Goal: Task Accomplishment & Management: Use online tool/utility

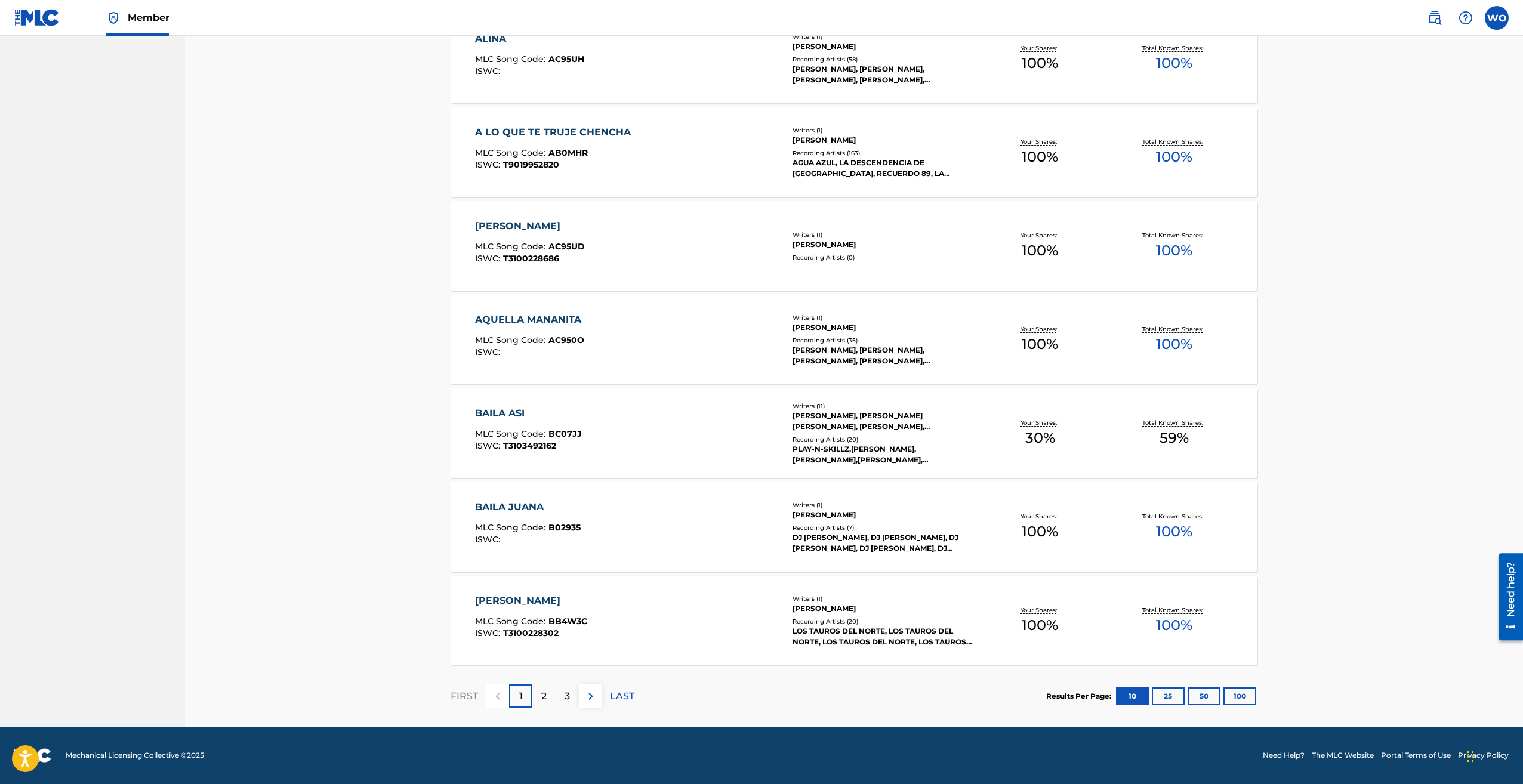
click at [550, 698] on div "2" at bounding box center [544, 696] width 23 height 23
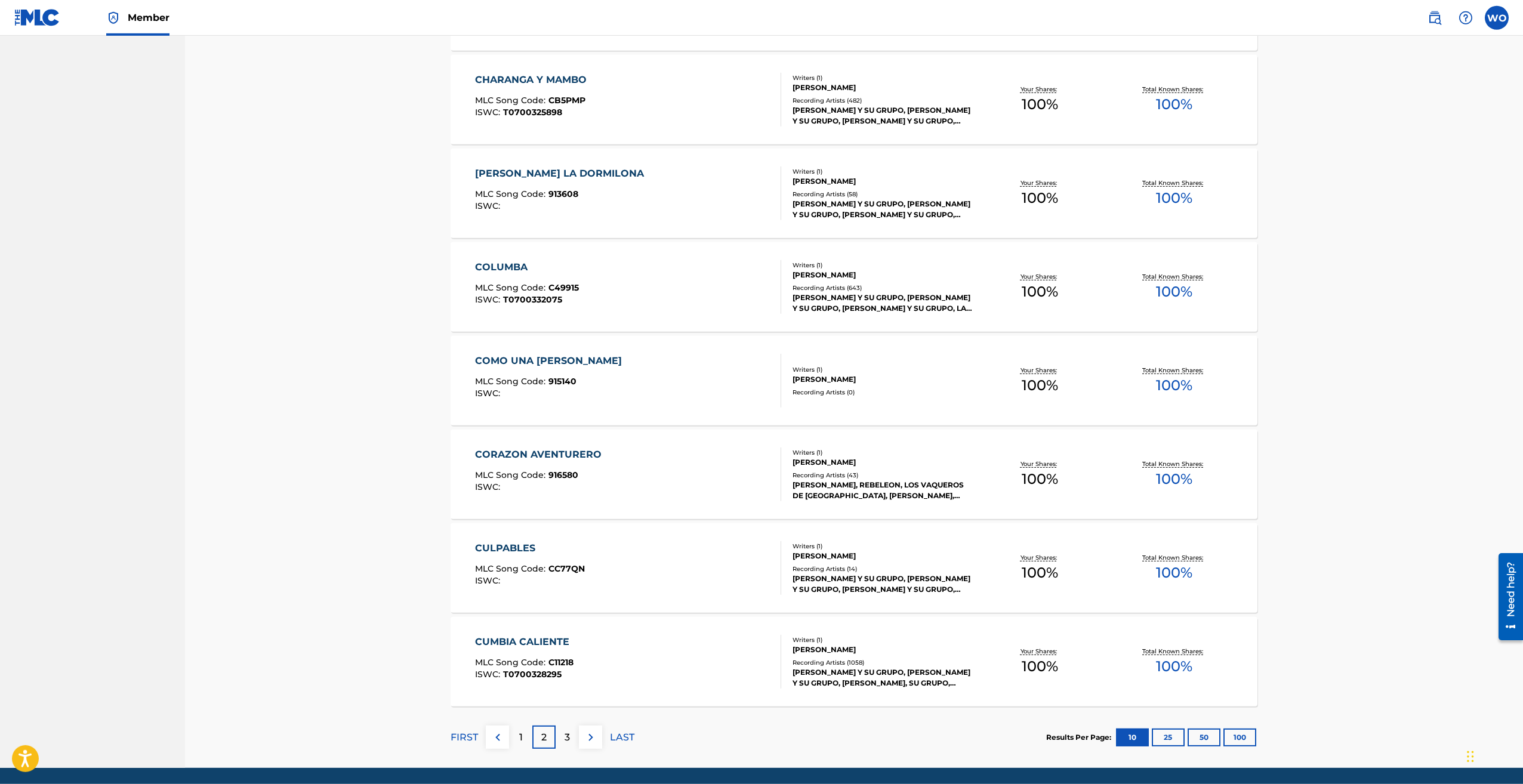
scroll to position [582, 0]
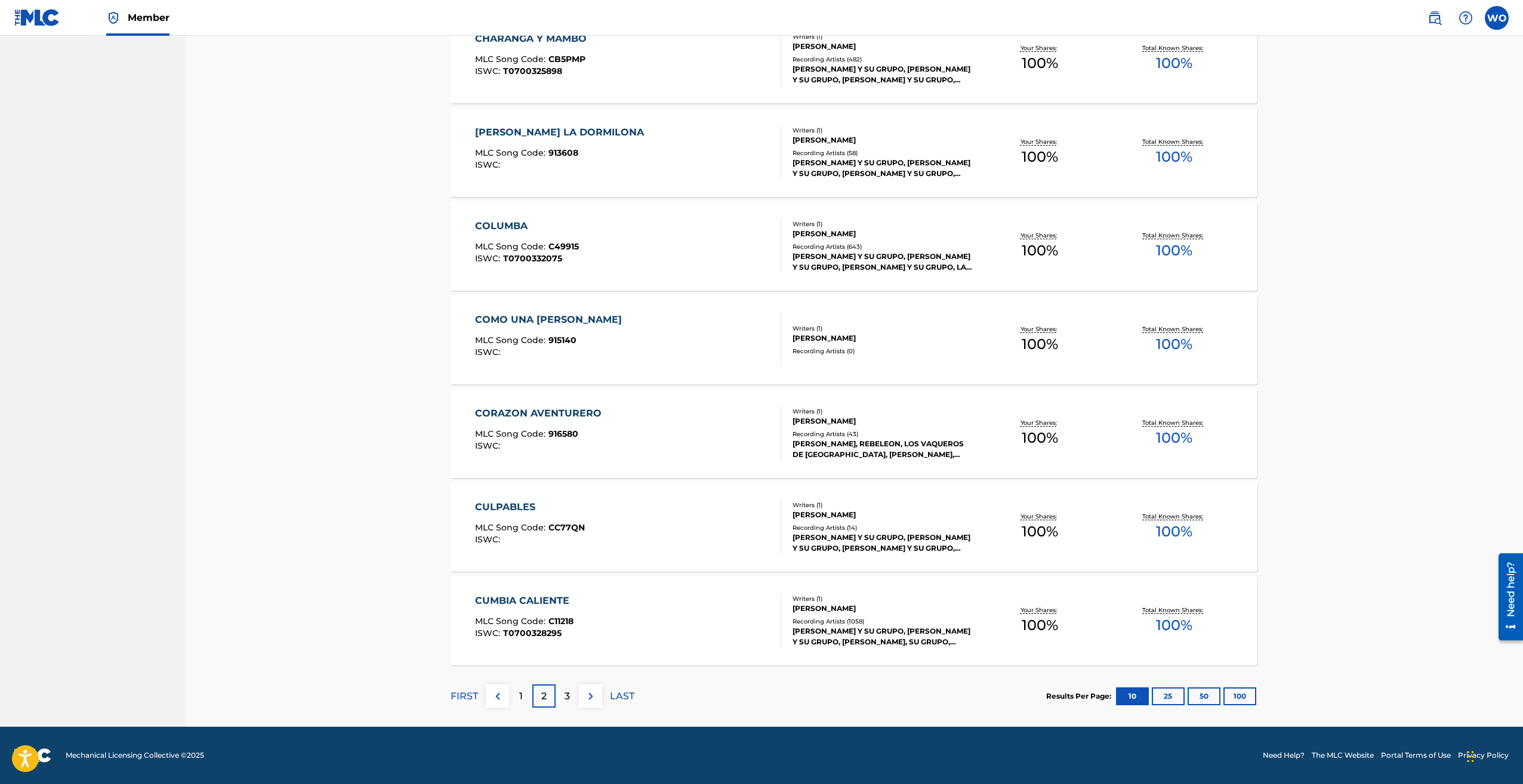
click at [569, 695] on p "3" at bounding box center [567, 697] width 5 height 14
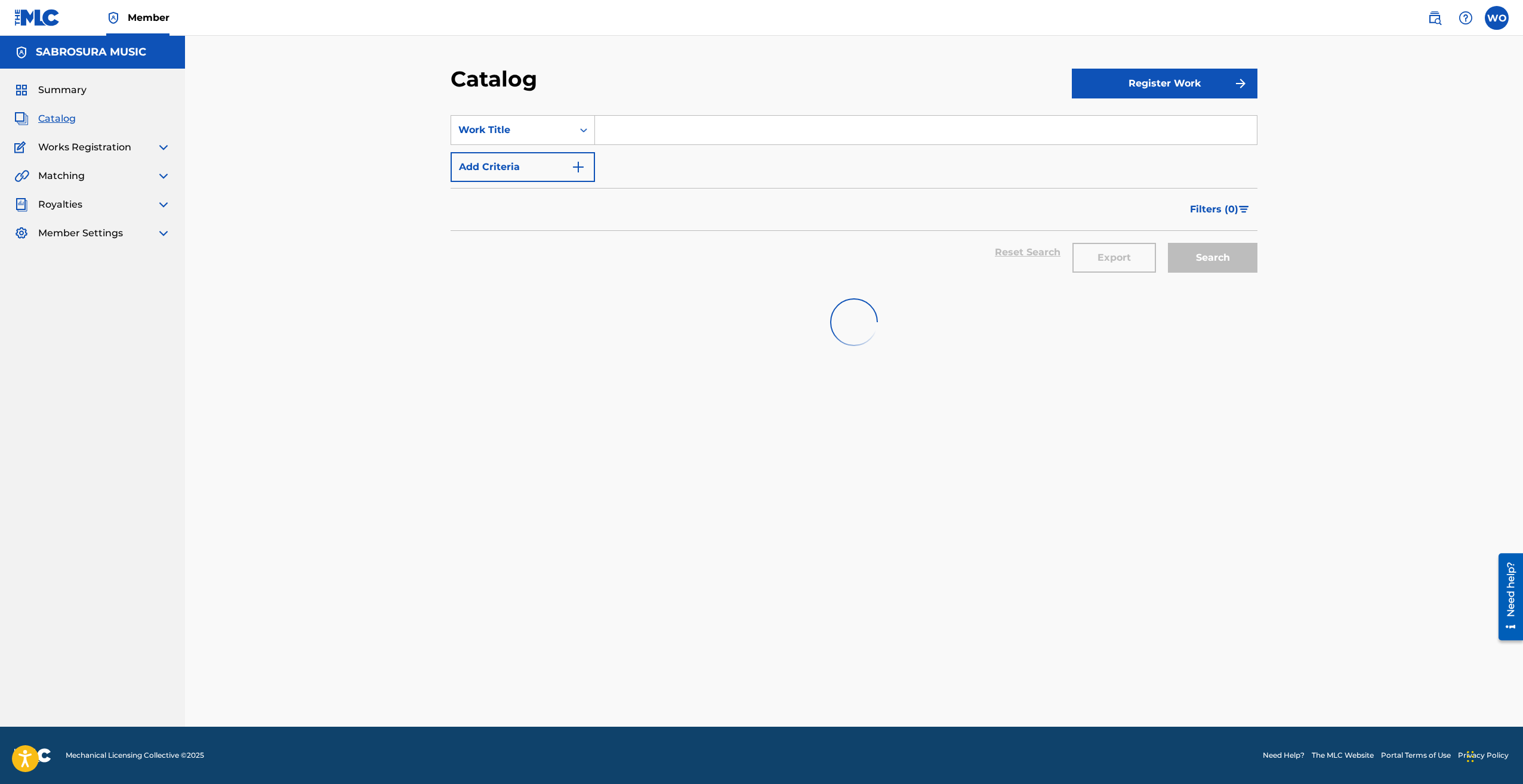
scroll to position [0, 0]
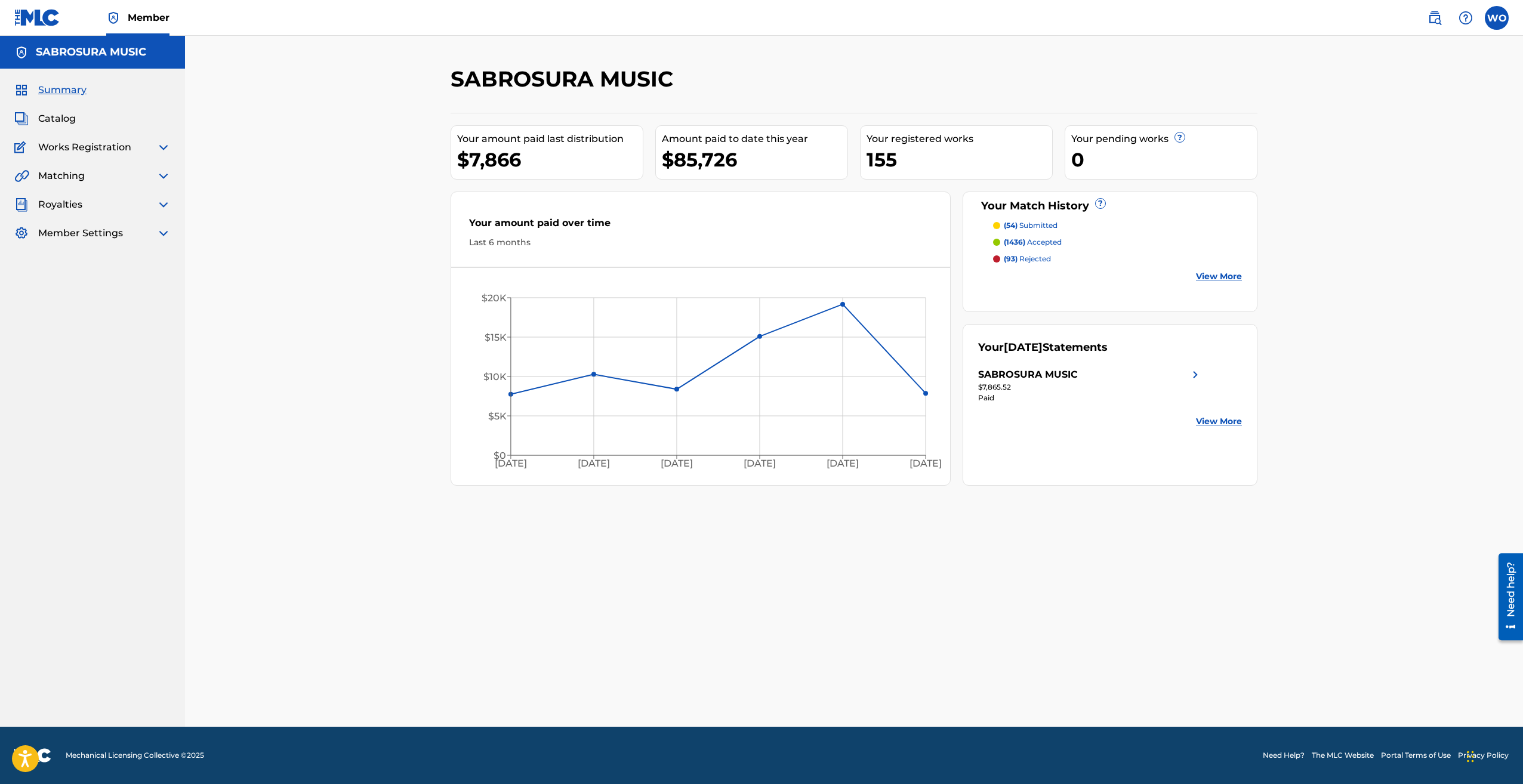
click at [55, 124] on span "Catalog" at bounding box center [57, 118] width 38 height 14
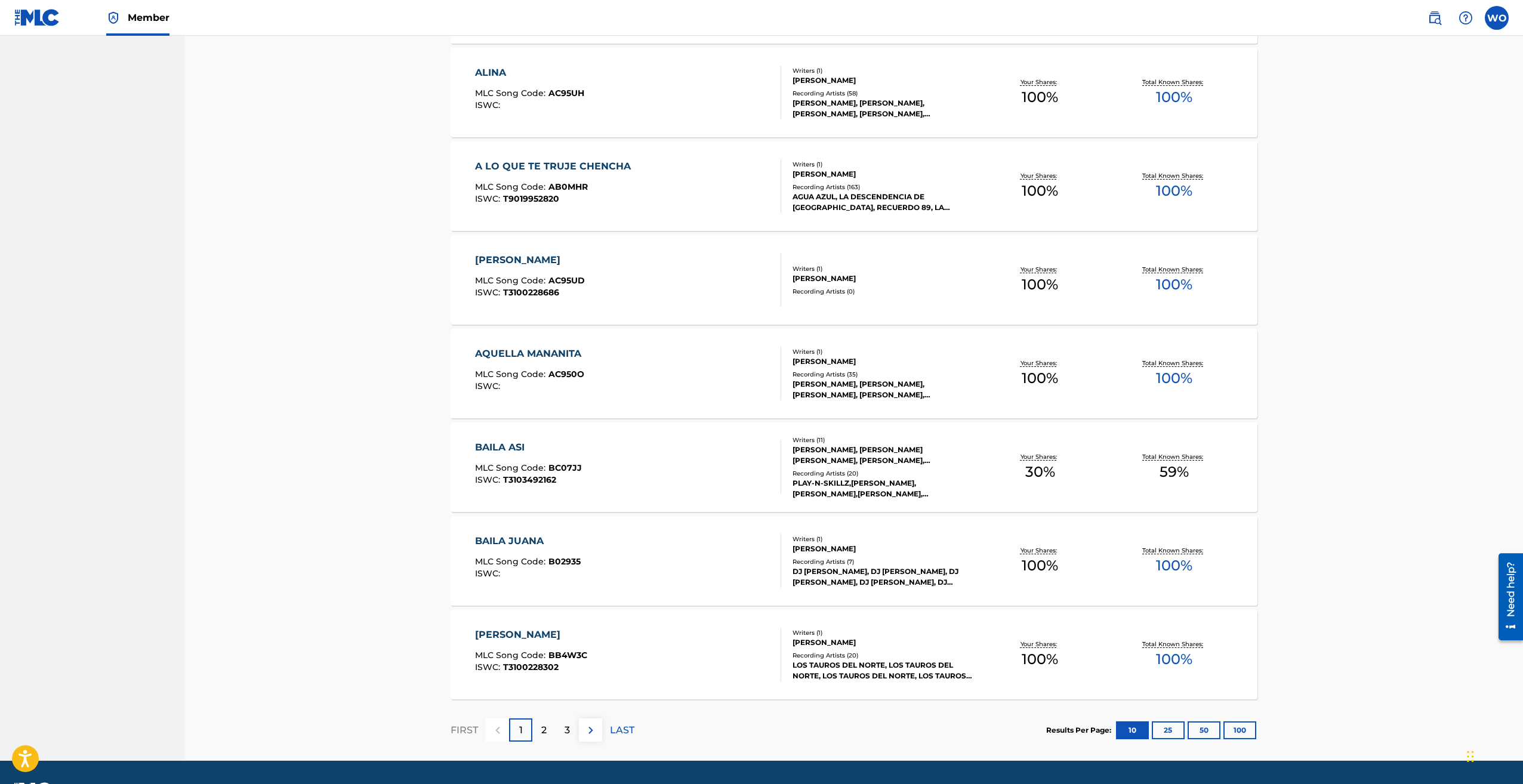
scroll to position [582, 0]
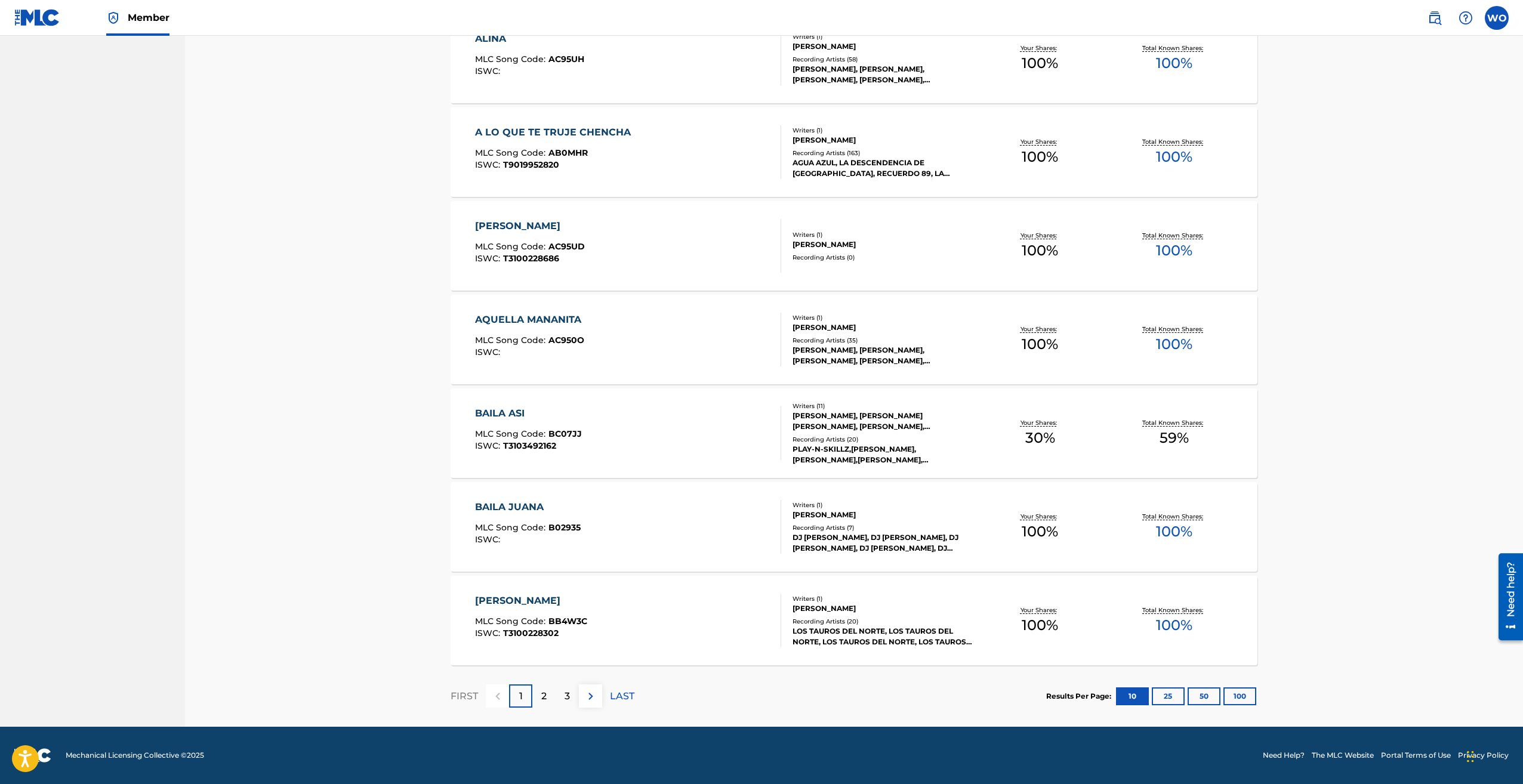
click at [557, 697] on div "3" at bounding box center [567, 696] width 23 height 23
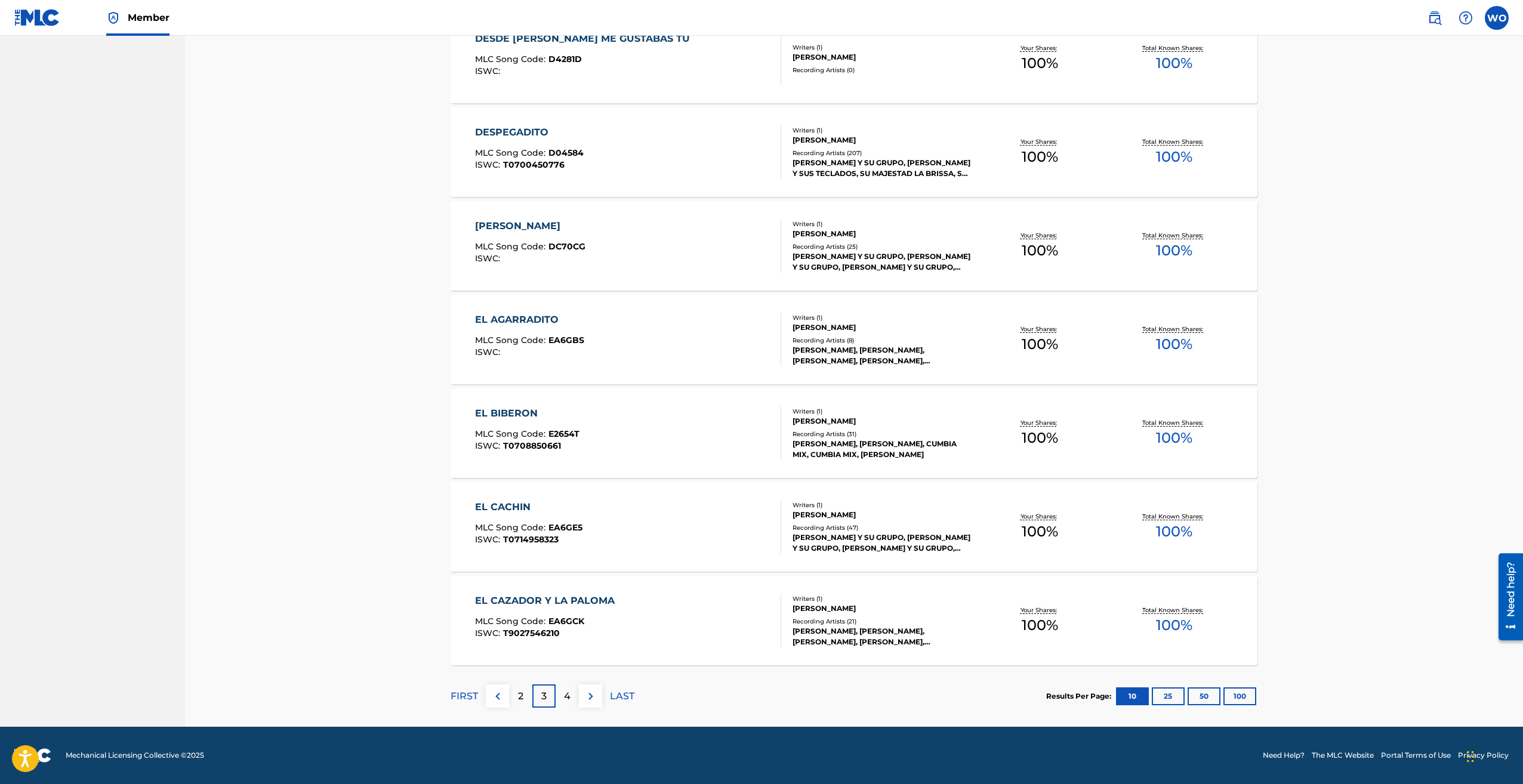
click at [520, 698] on p "2" at bounding box center [520, 697] width 5 height 14
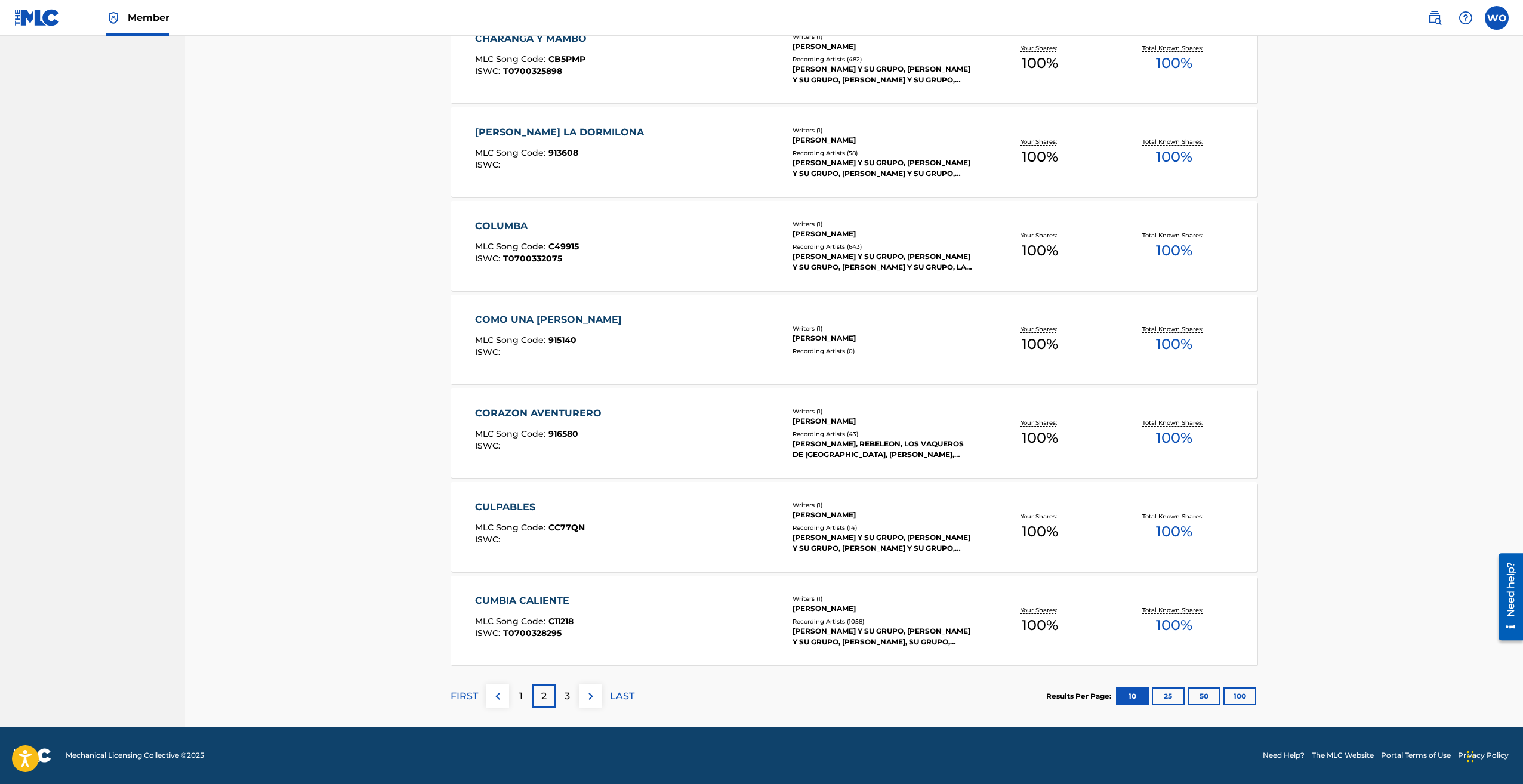
click at [904, 454] on div "[PERSON_NAME], REBELEON, LOS VAQUEROS DE [GEOGRAPHIC_DATA], [PERSON_NAME], REBE…" at bounding box center [882, 449] width 180 height 22
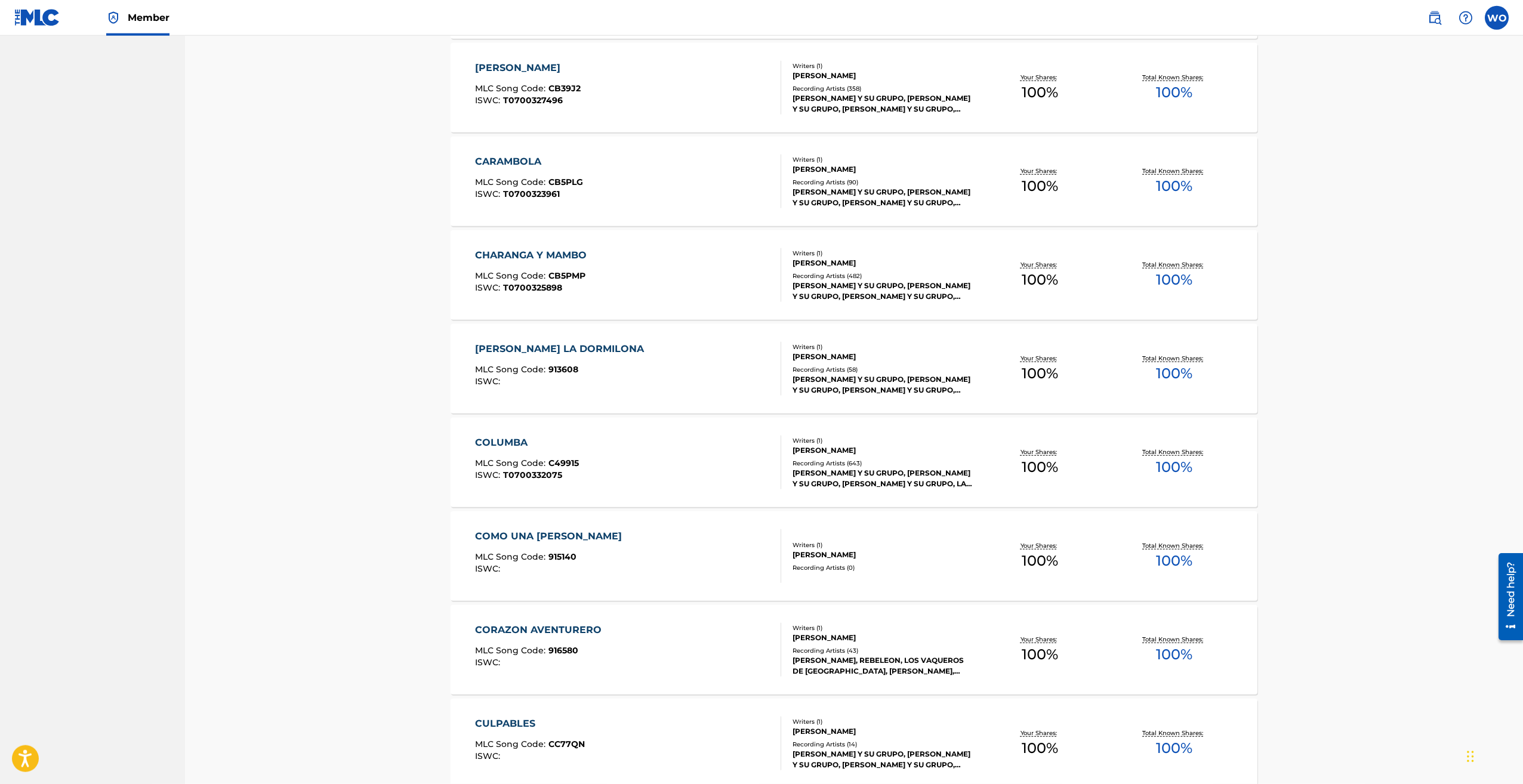
scroll to position [582, 0]
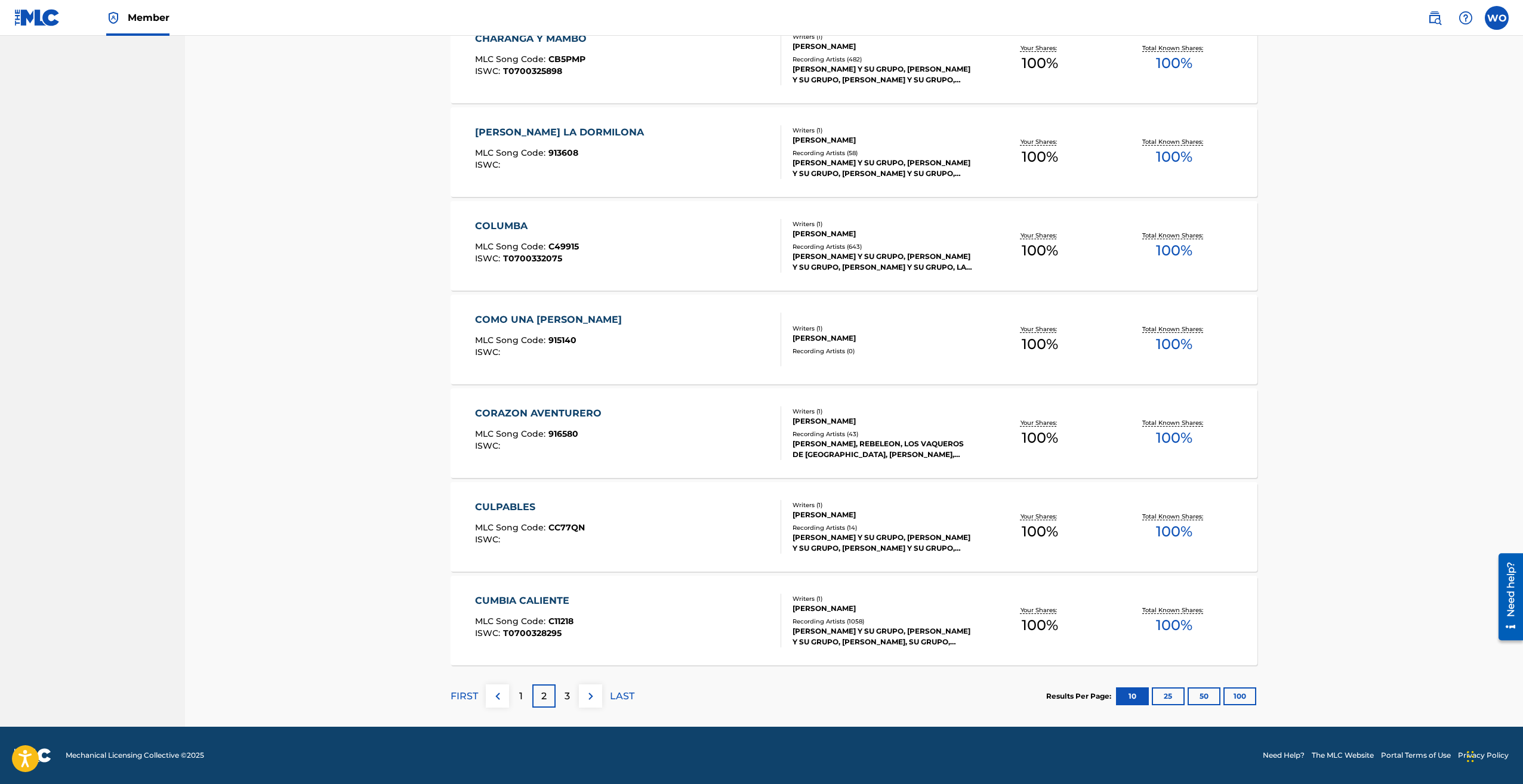
click at [584, 699] on img at bounding box center [591, 697] width 14 height 14
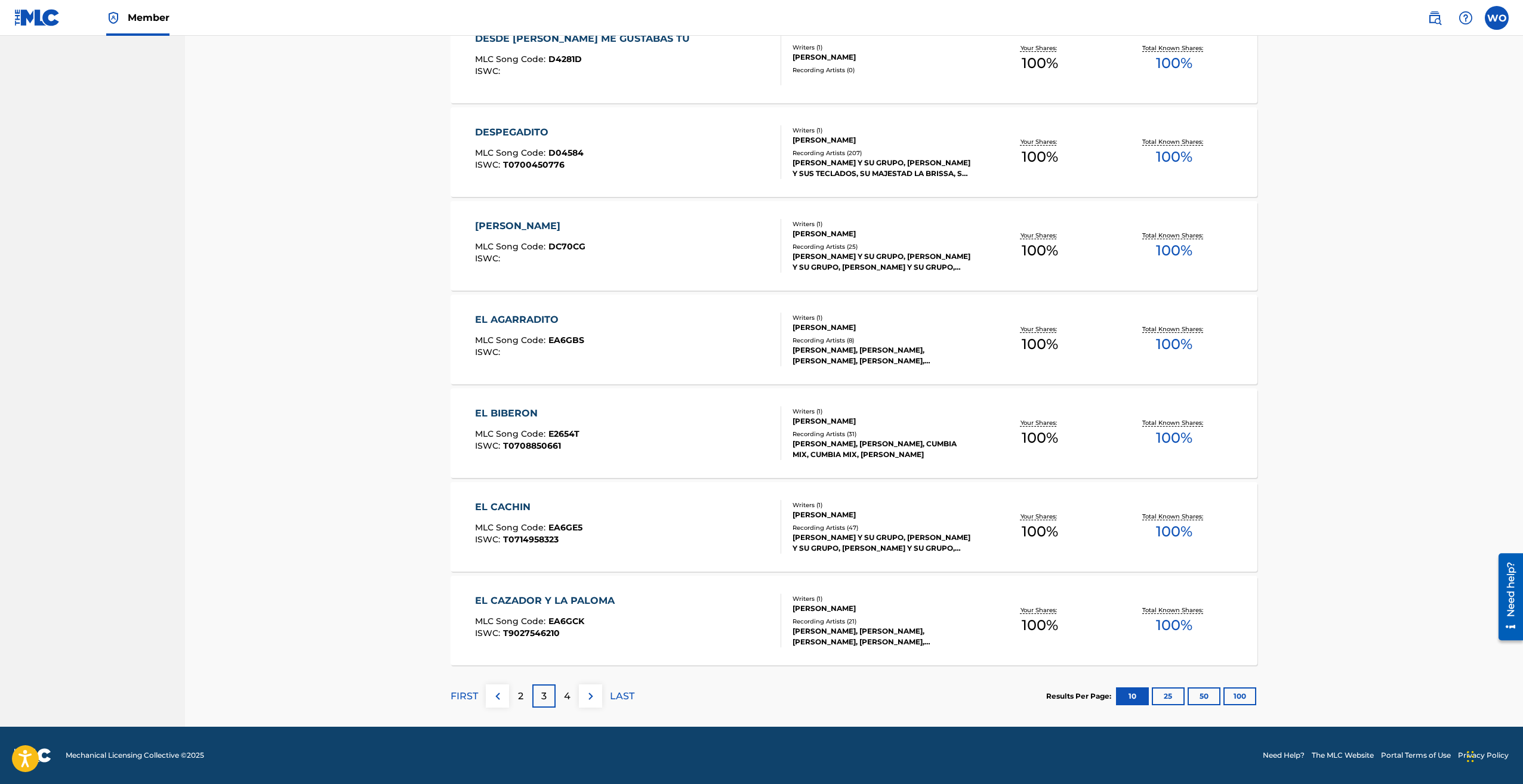
click at [591, 699] on img at bounding box center [591, 697] width 14 height 14
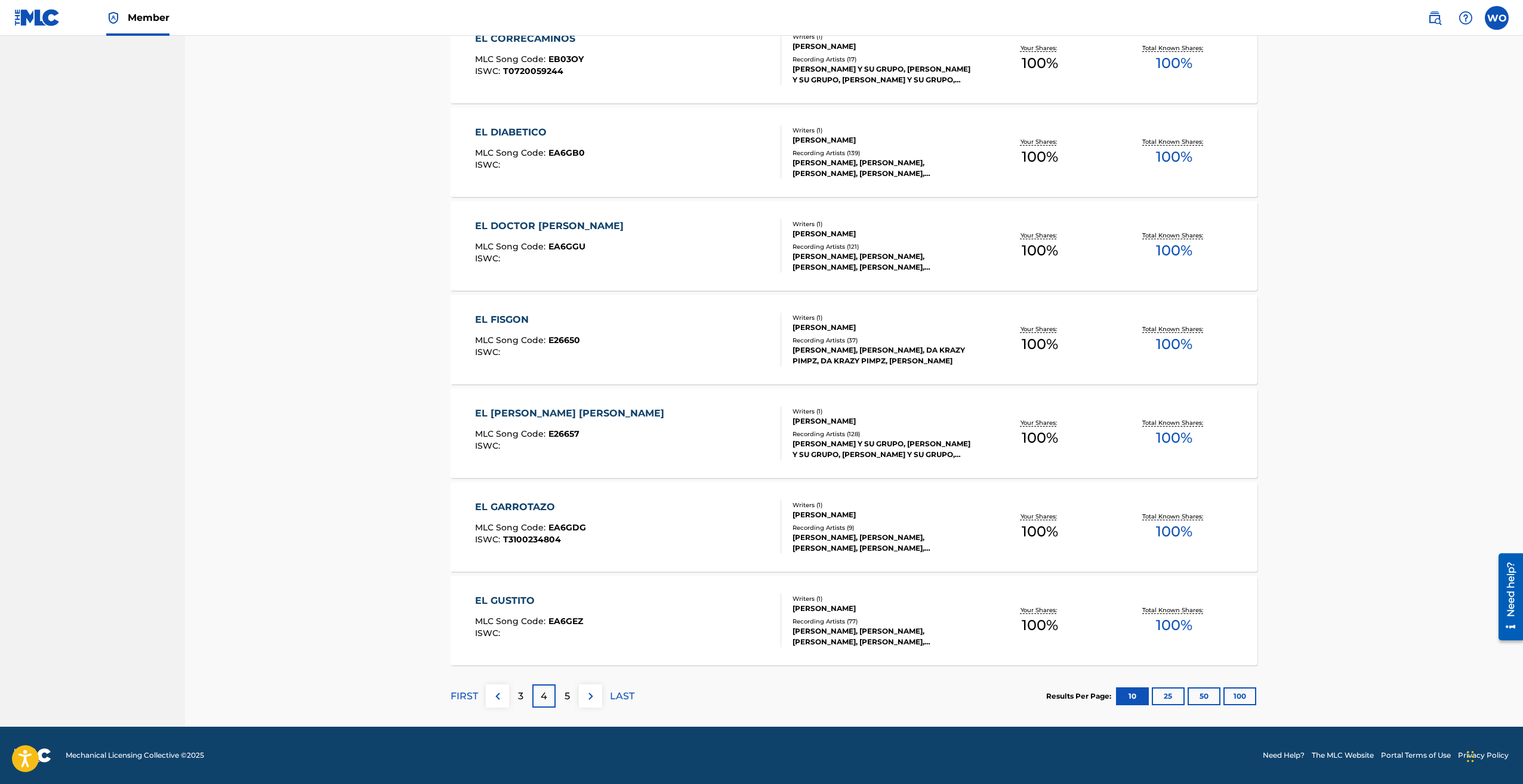
click at [586, 699] on img at bounding box center [591, 697] width 14 height 14
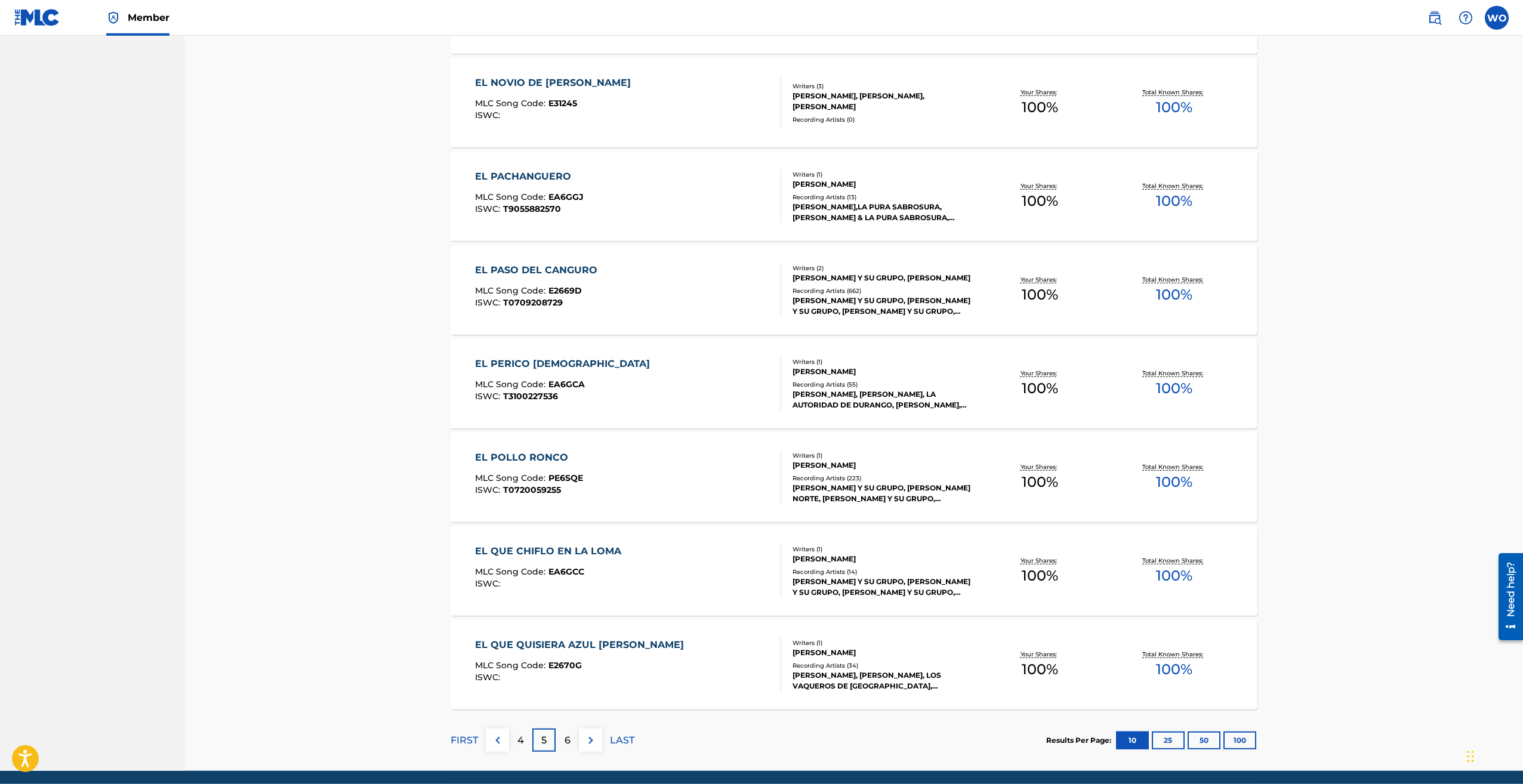
scroll to position [548, 0]
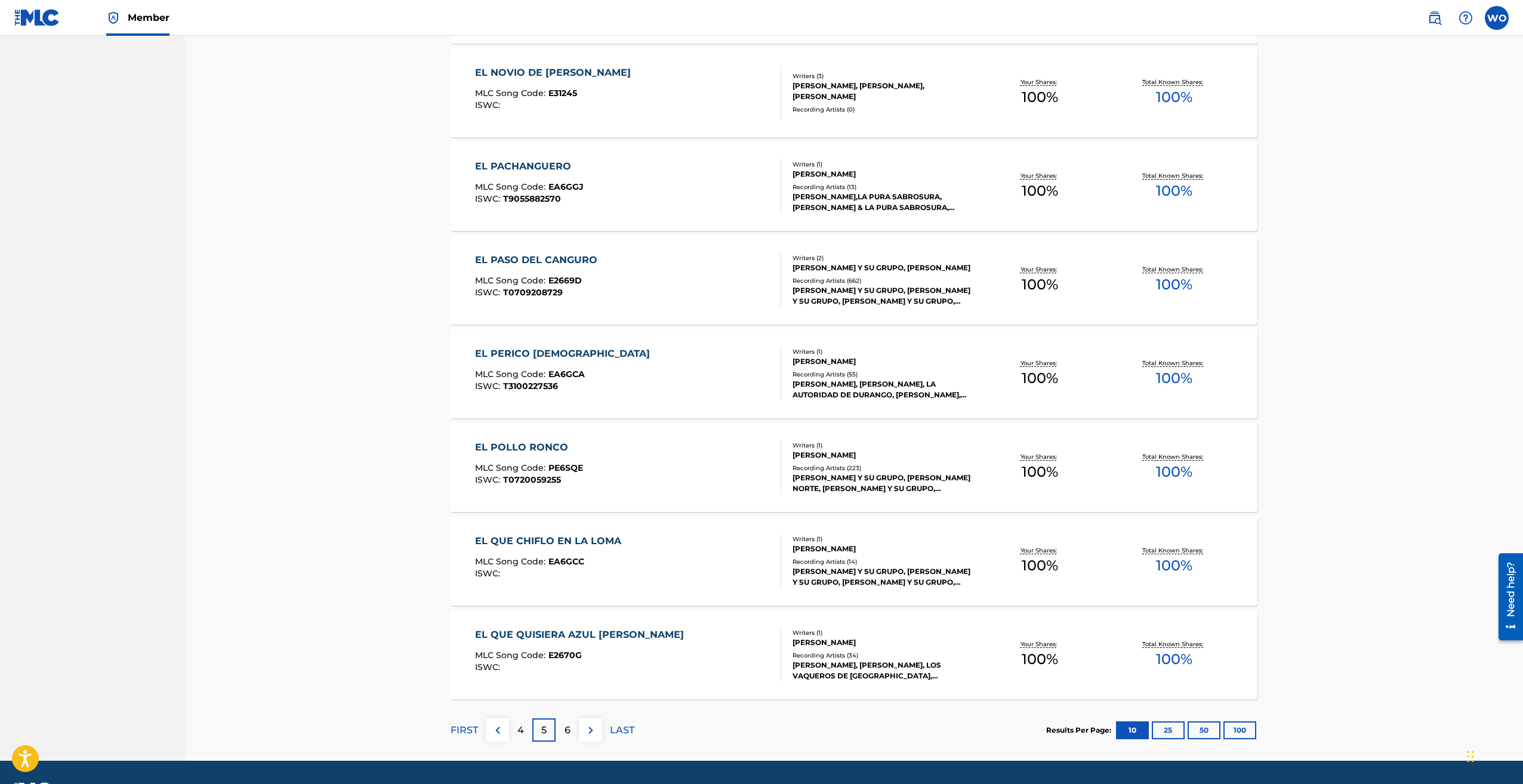
click at [587, 730] on img at bounding box center [591, 730] width 14 height 14
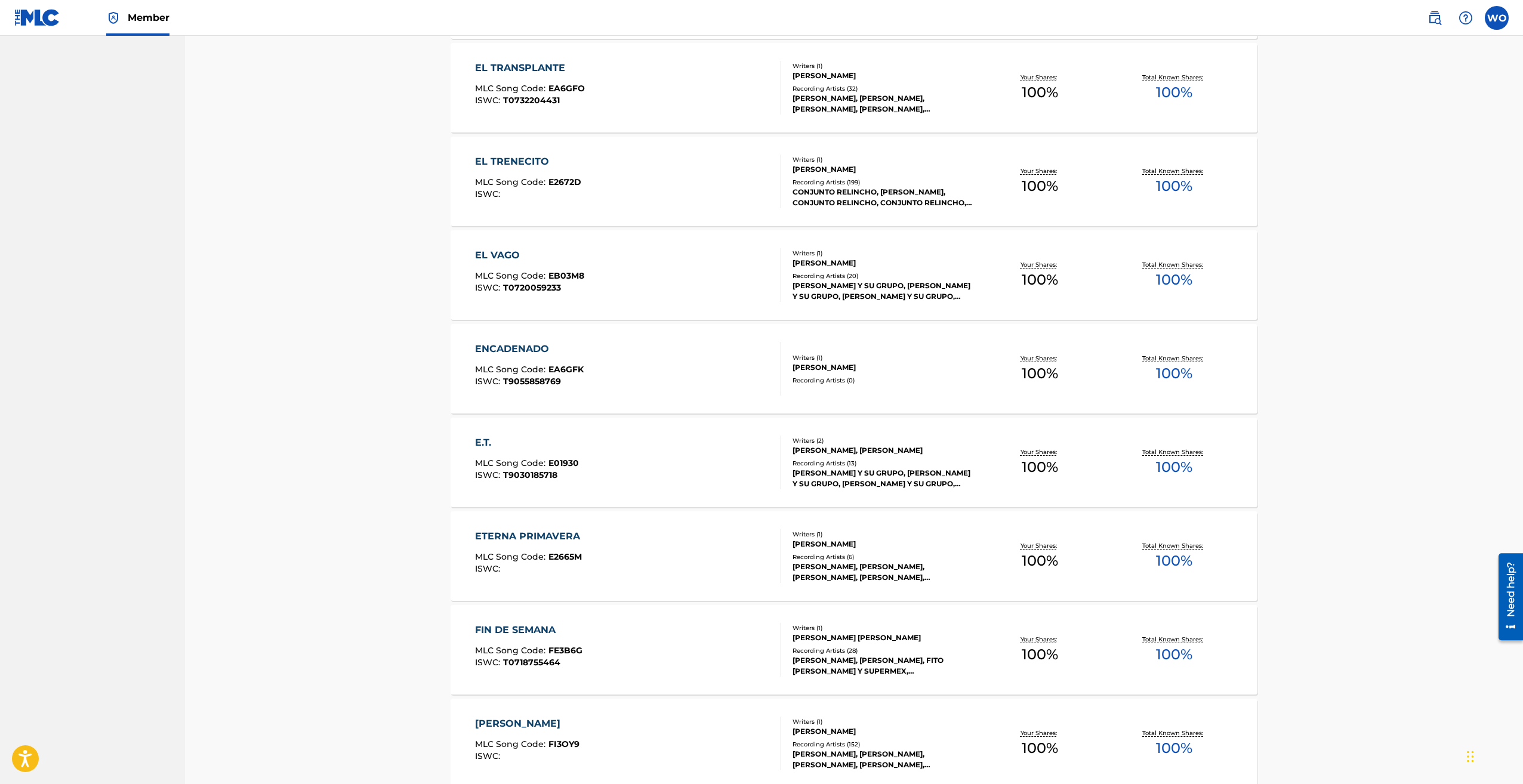
scroll to position [582, 0]
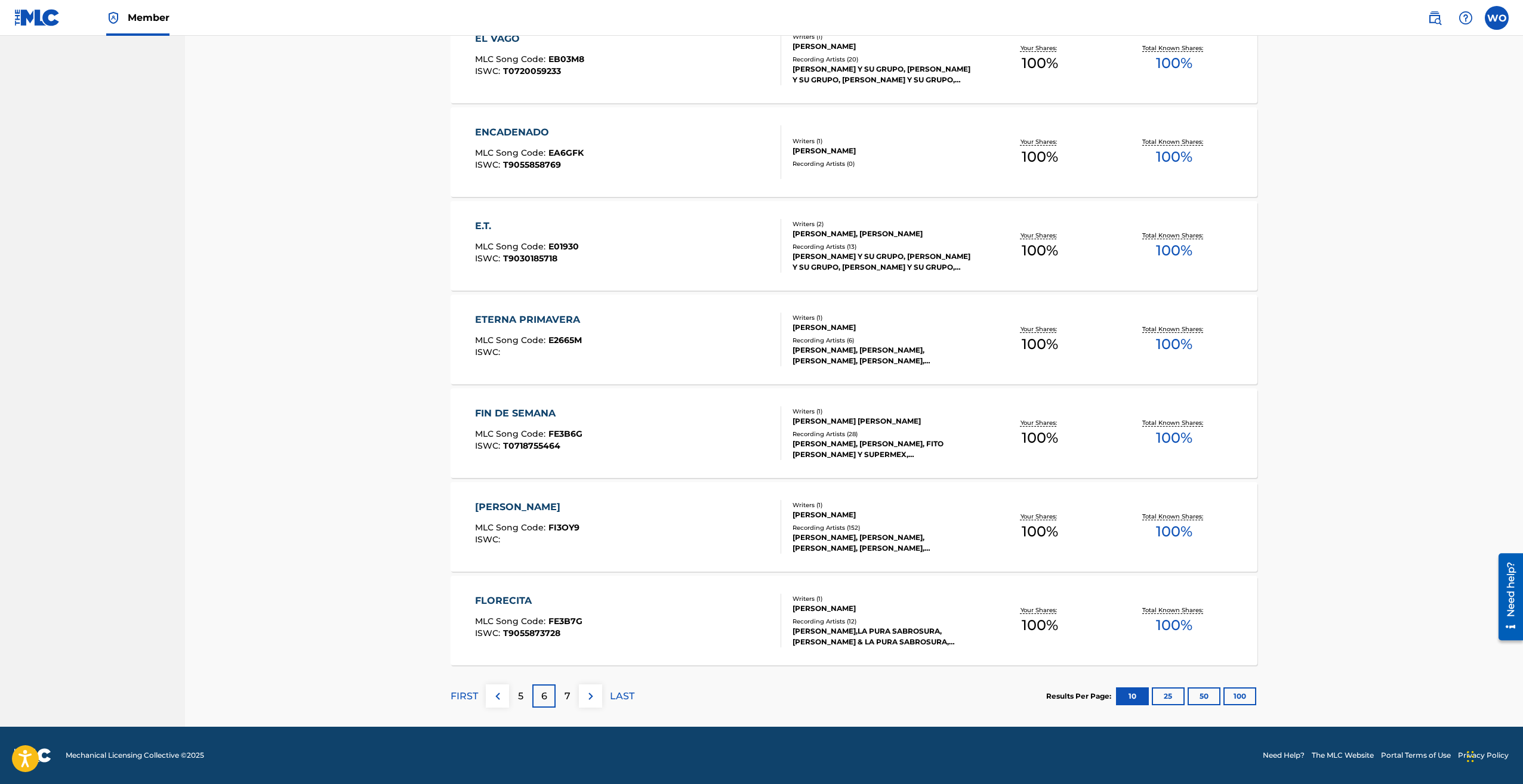
click at [586, 704] on button at bounding box center [590, 696] width 23 height 23
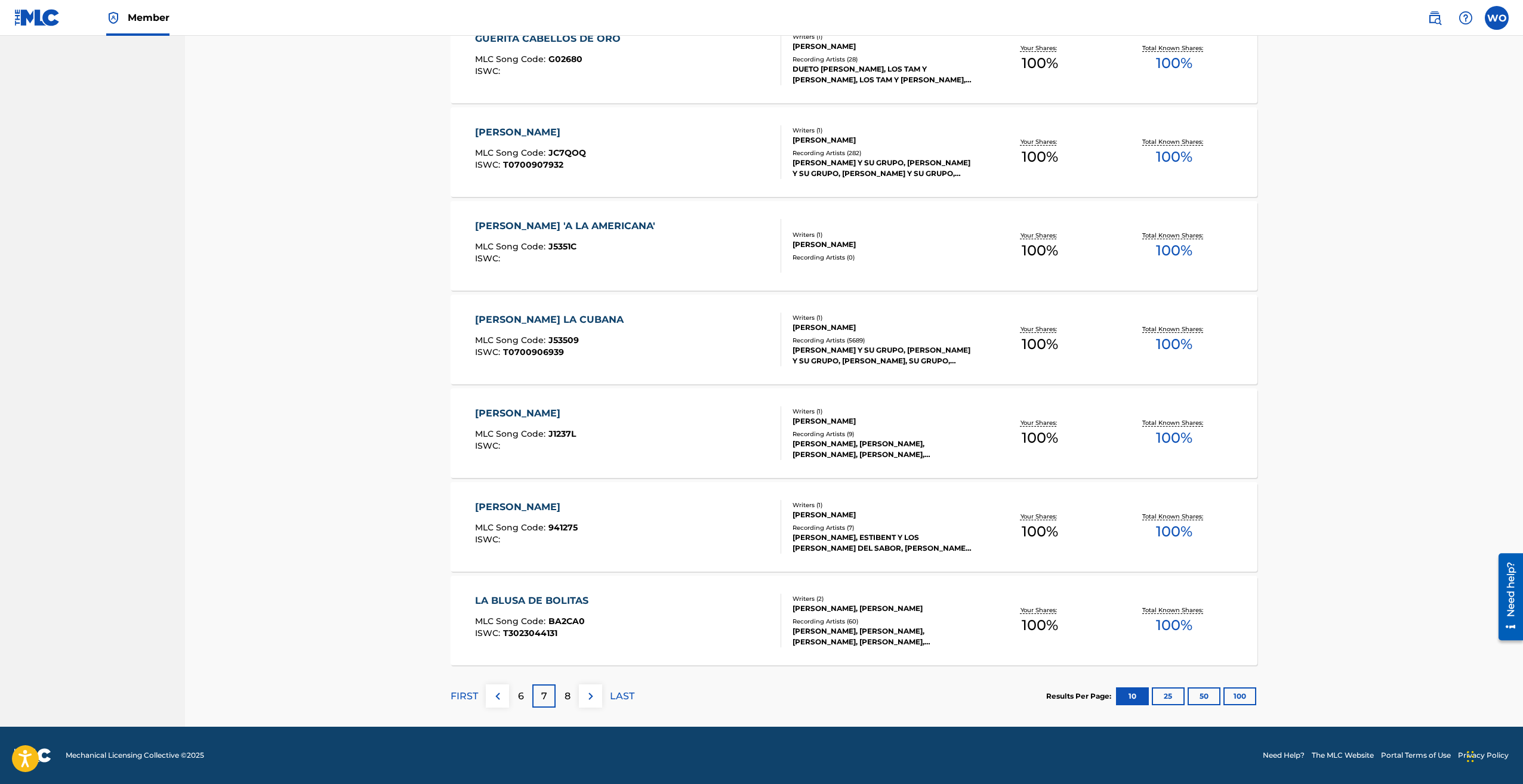
click at [587, 700] on img at bounding box center [591, 697] width 14 height 14
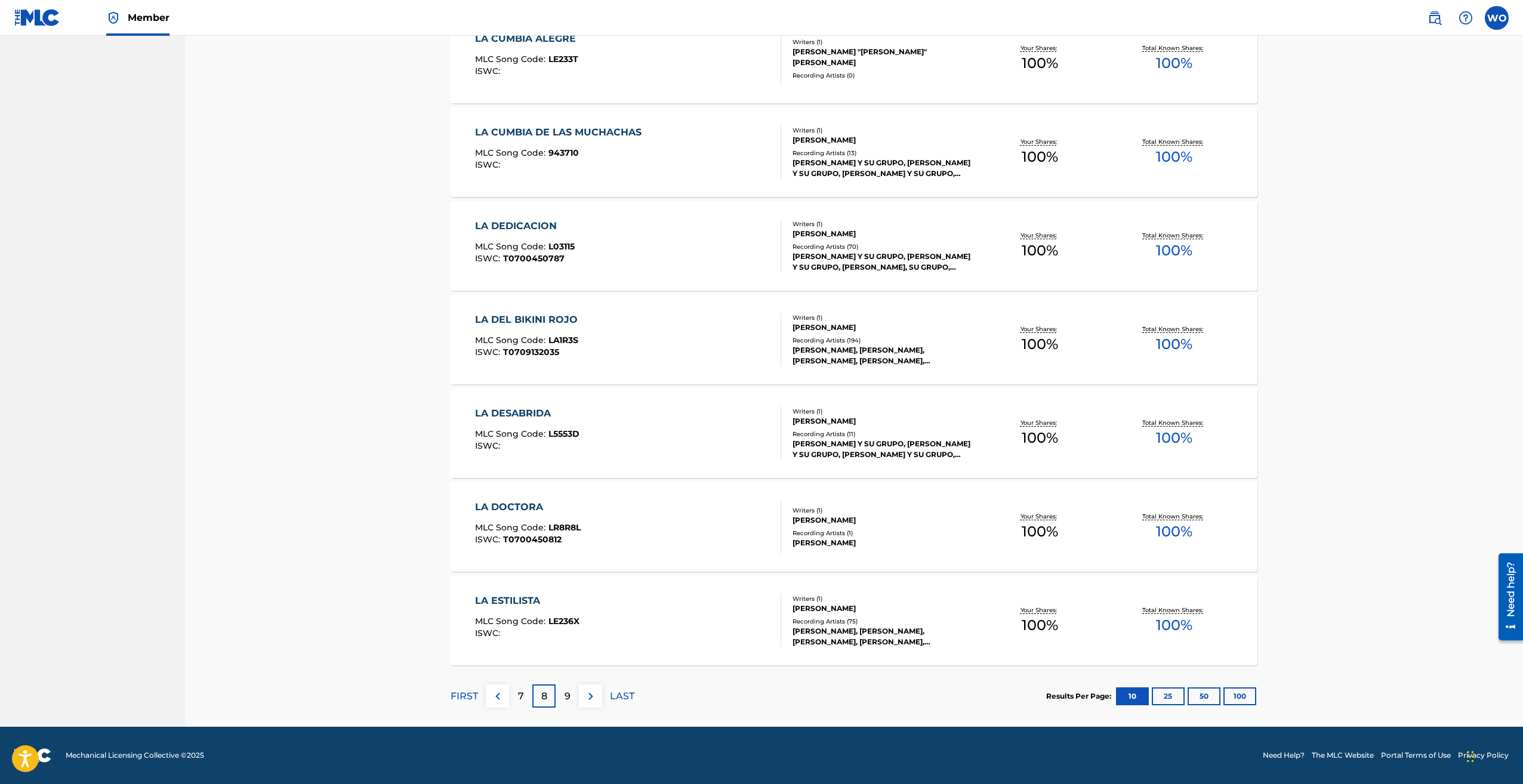
click at [523, 697] on p "7" at bounding box center [521, 697] width 6 height 14
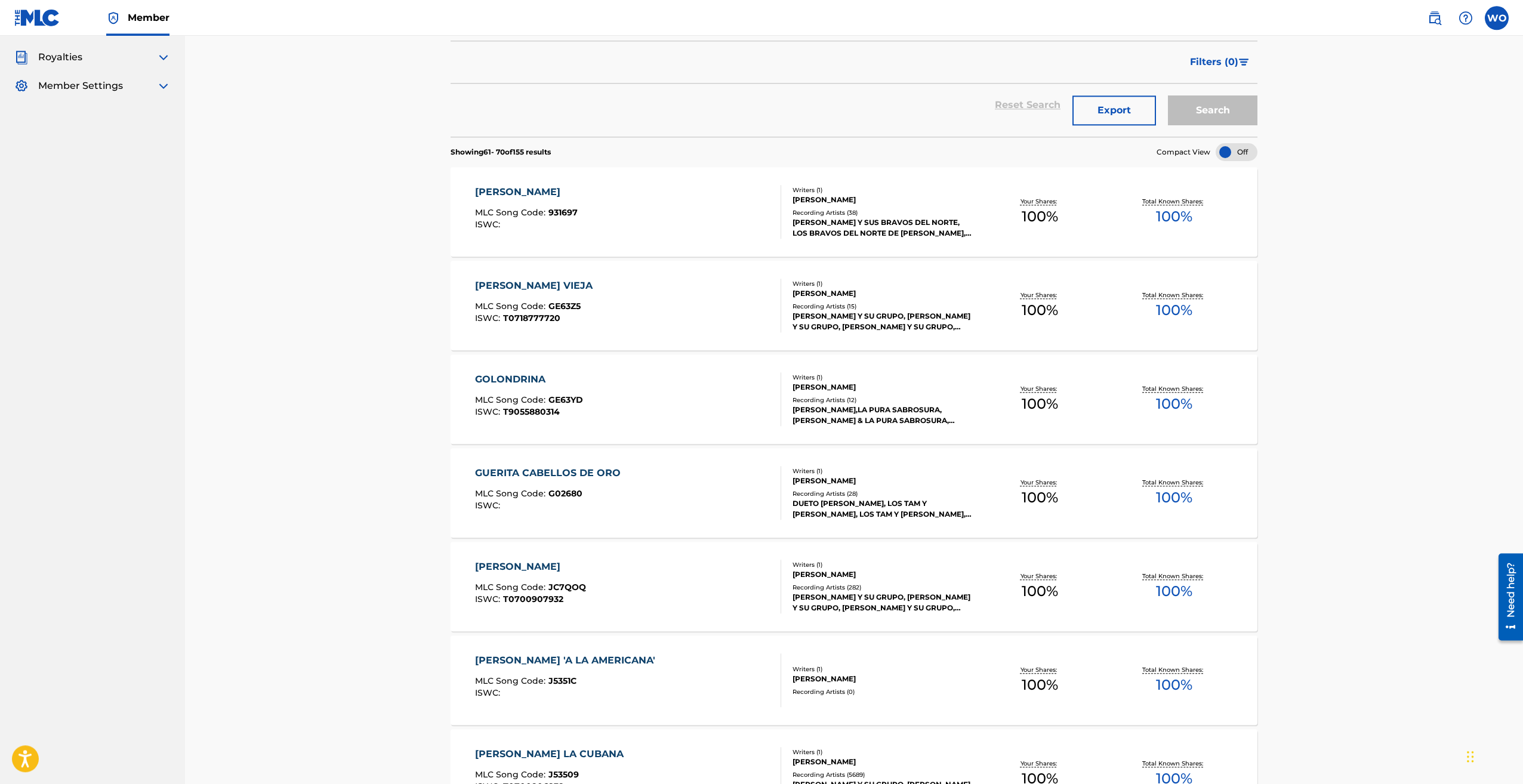
scroll to position [304, 0]
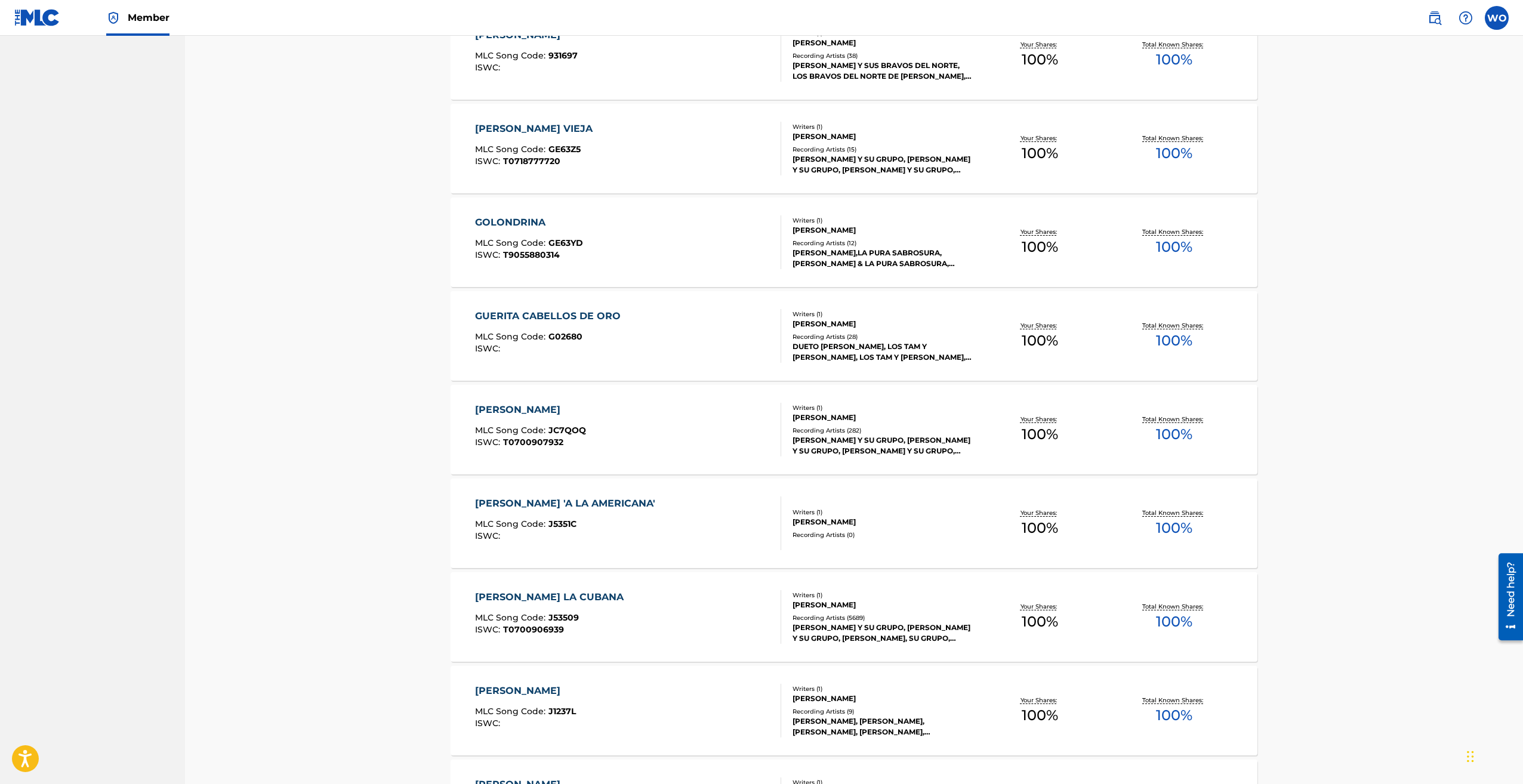
click at [510, 596] on div "[PERSON_NAME] LA CUBANA" at bounding box center [553, 597] width 154 height 14
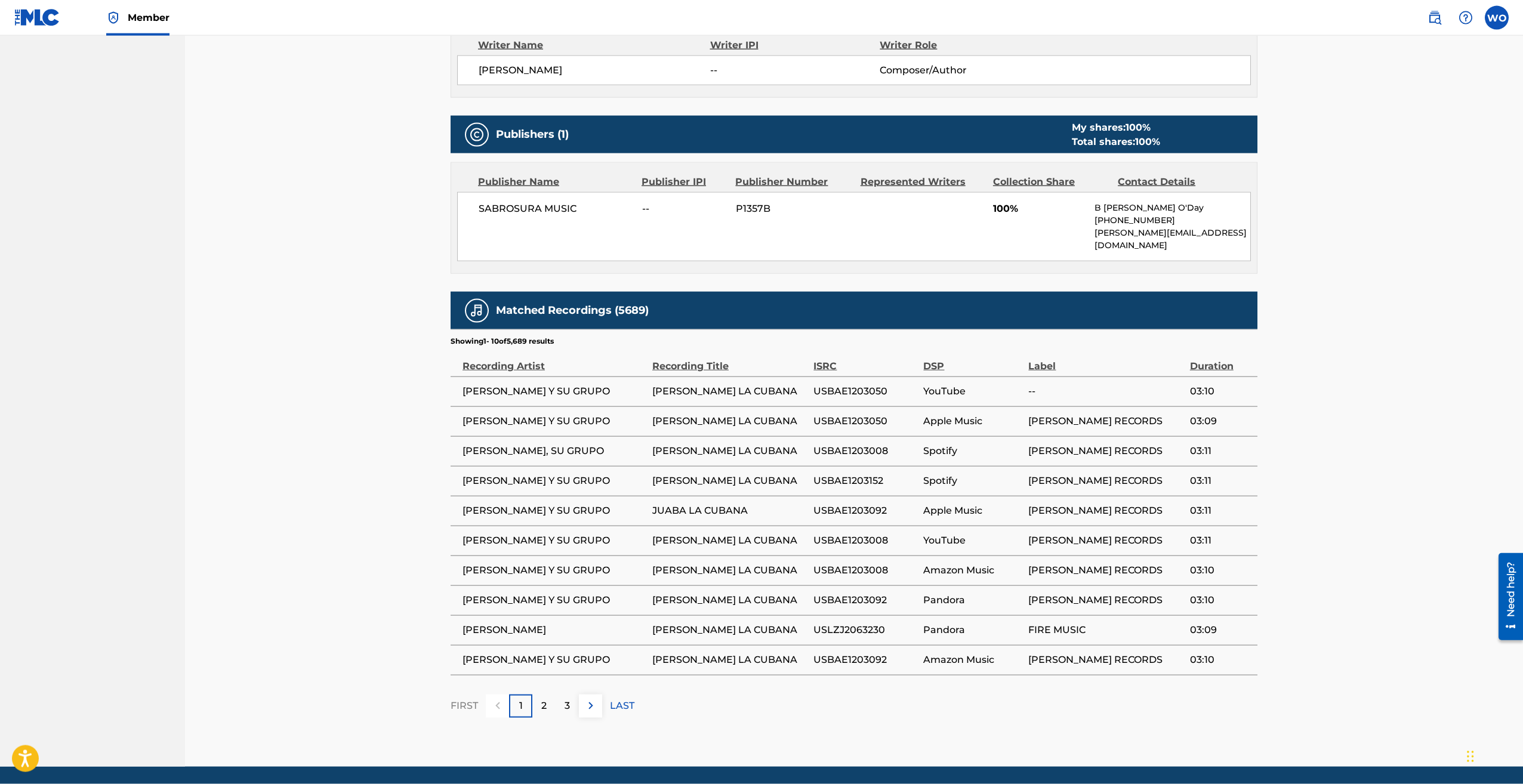
scroll to position [522, 0]
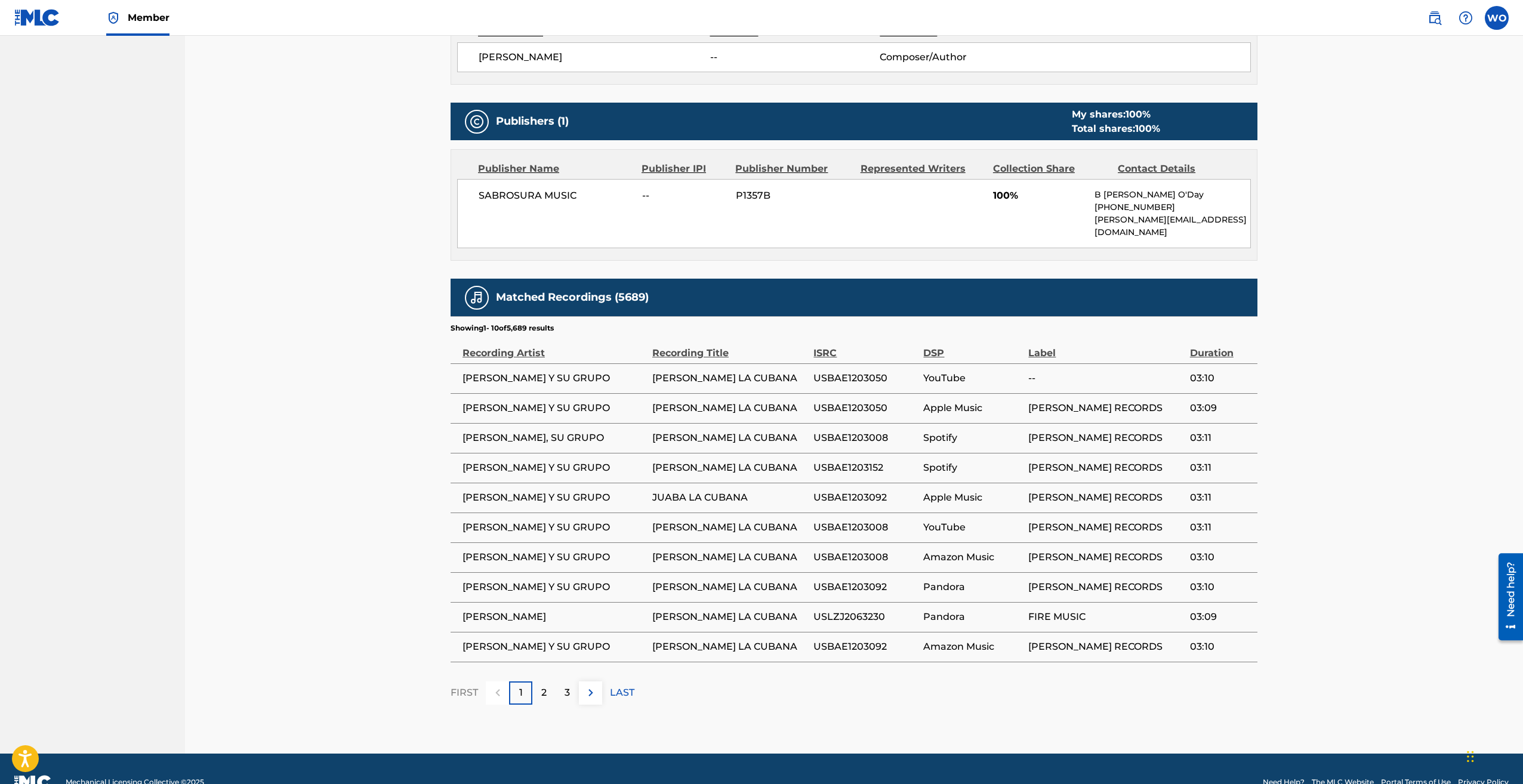
click at [570, 682] on div "3" at bounding box center [567, 693] width 23 height 23
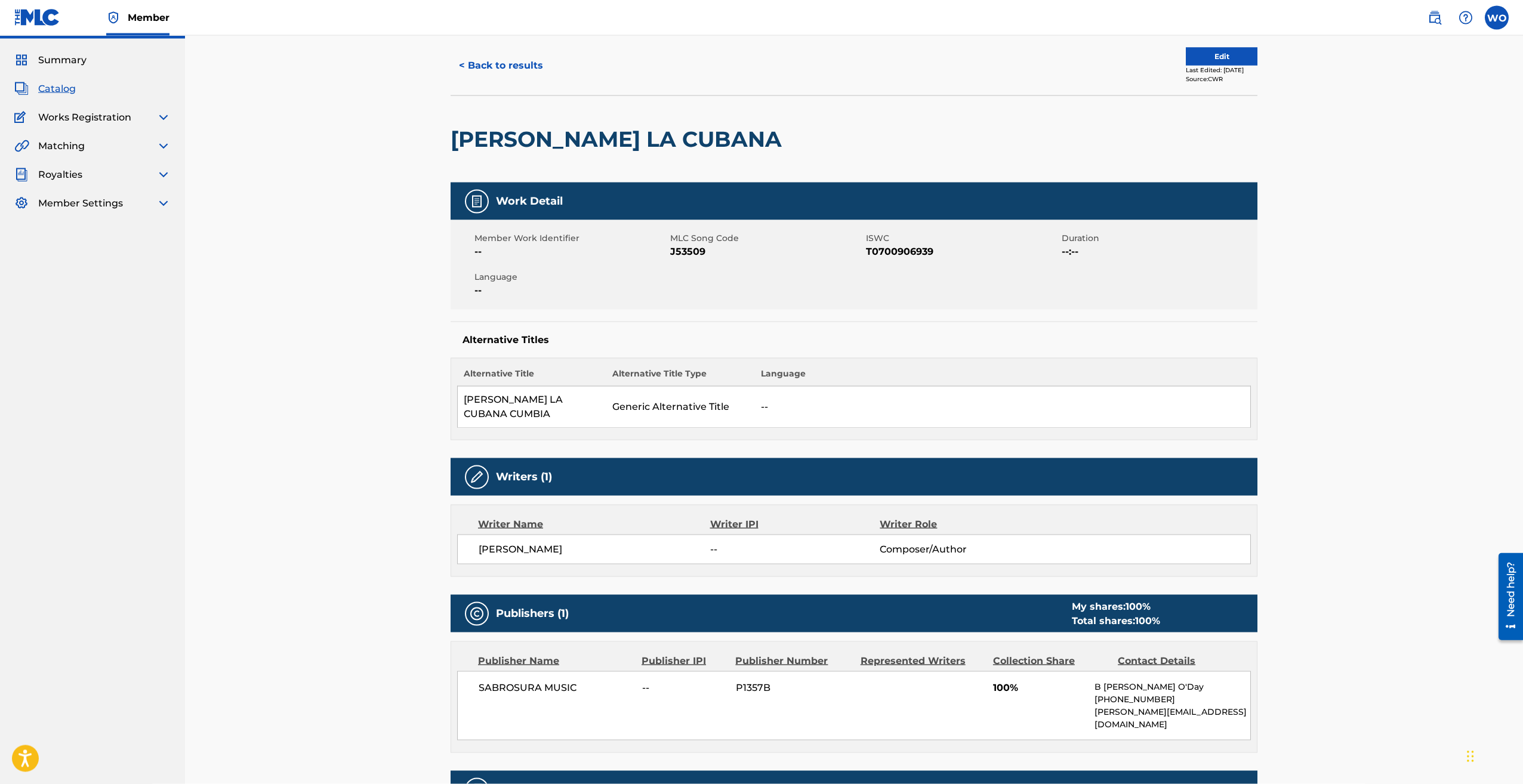
scroll to position [0, 0]
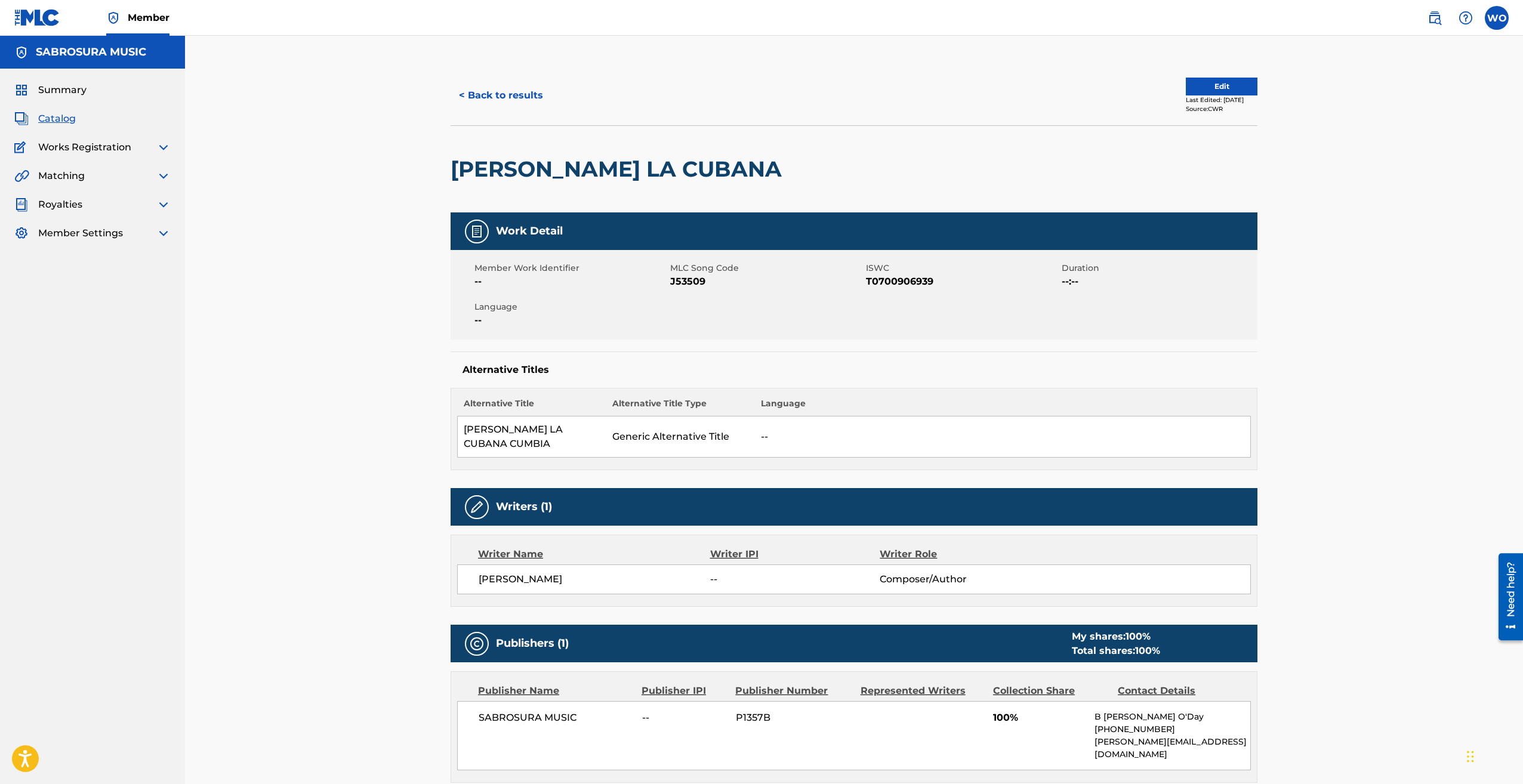
click at [78, 212] on div "Summary Catalog Works Registration Claiming Tool Individual Registration Tool B…" at bounding box center [92, 162] width 185 height 186
click at [74, 203] on span "Royalties" at bounding box center [60, 205] width 44 height 14
drag, startPoint x: 154, startPoint y: 203, endPoint x: 160, endPoint y: 206, distance: 6.7
click at [154, 203] on div "Royalties" at bounding box center [92, 205] width 156 height 14
click at [162, 206] on img at bounding box center [163, 205] width 14 height 14
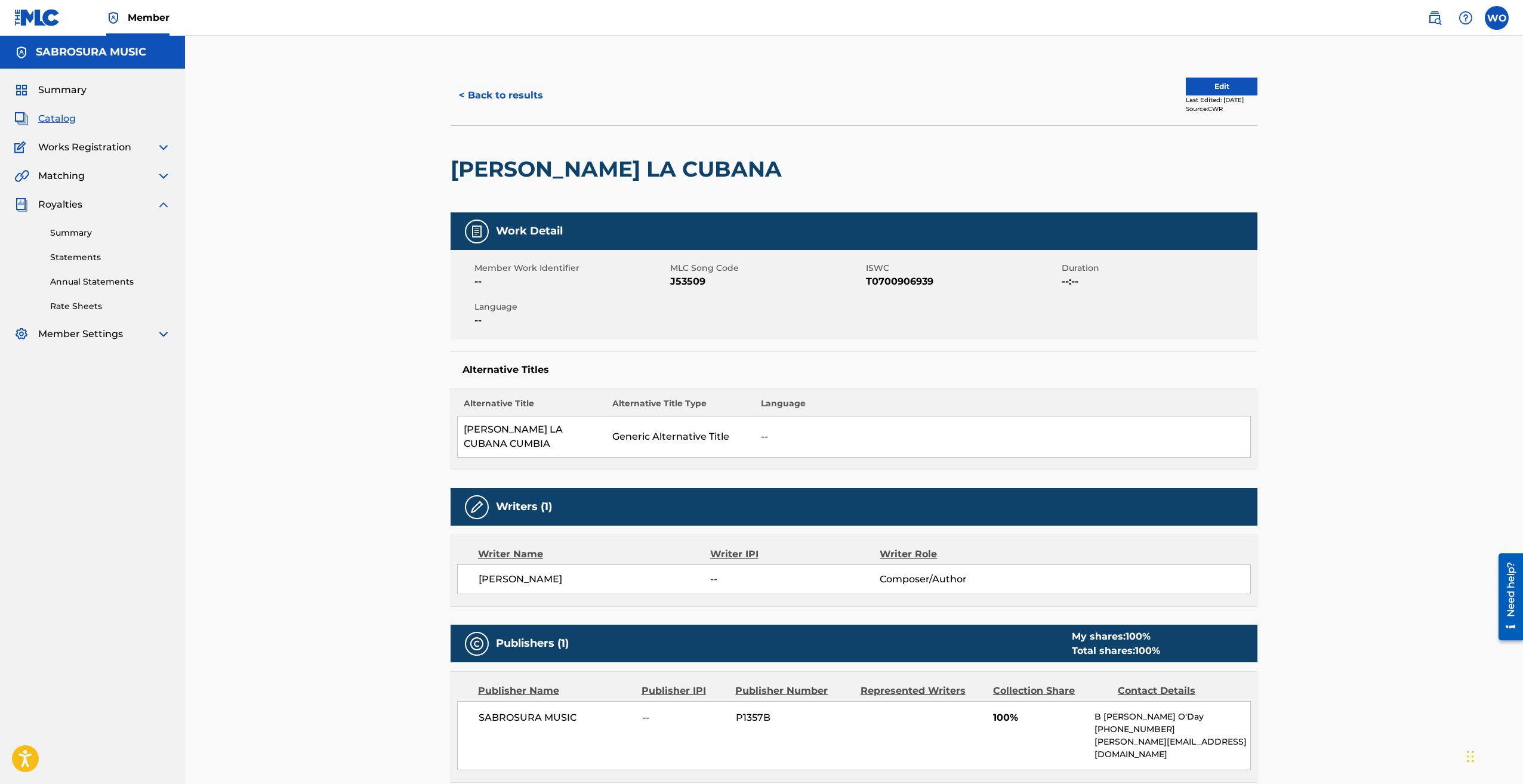
click at [74, 232] on link "Summary" at bounding box center [110, 233] width 120 height 13
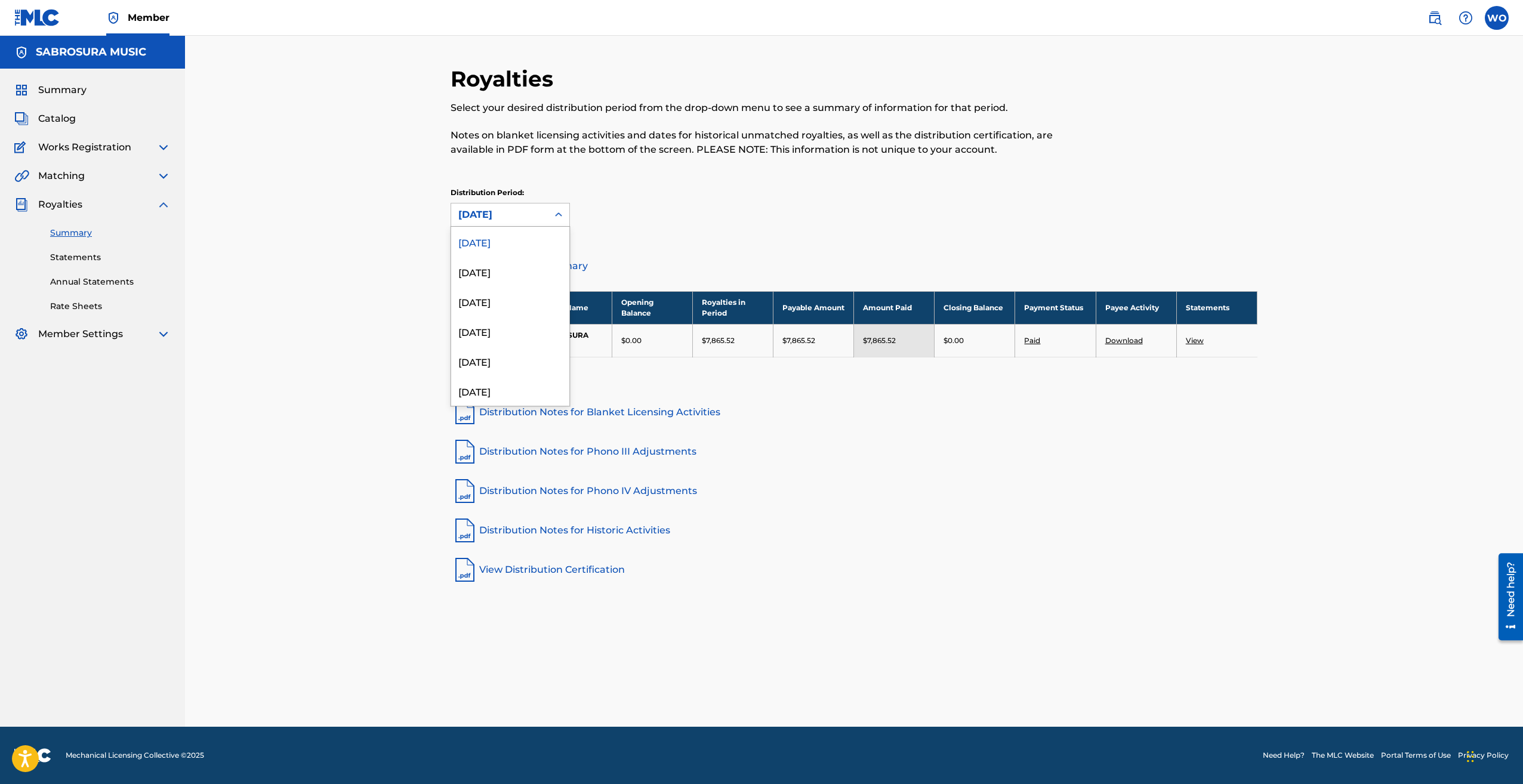
click at [508, 215] on div "[DATE]" at bounding box center [500, 215] width 83 height 14
click at [522, 295] on div "[DATE]" at bounding box center [510, 286] width 118 height 30
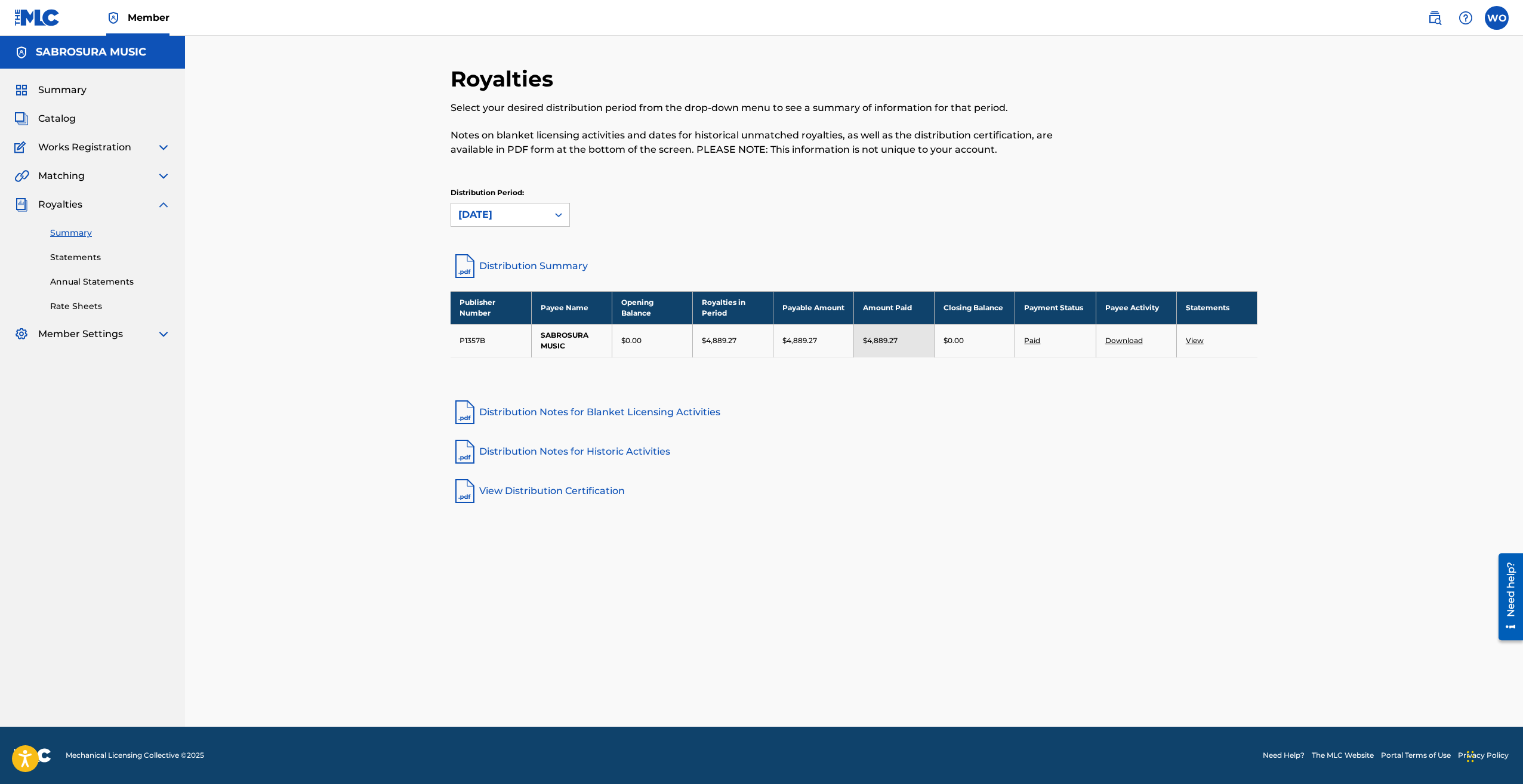
click at [524, 223] on div "[DATE]" at bounding box center [500, 215] width 97 height 23
click at [517, 351] on div "[DATE]" at bounding box center [510, 351] width 118 height 30
click at [526, 212] on div "[DATE]" at bounding box center [500, 215] width 83 height 14
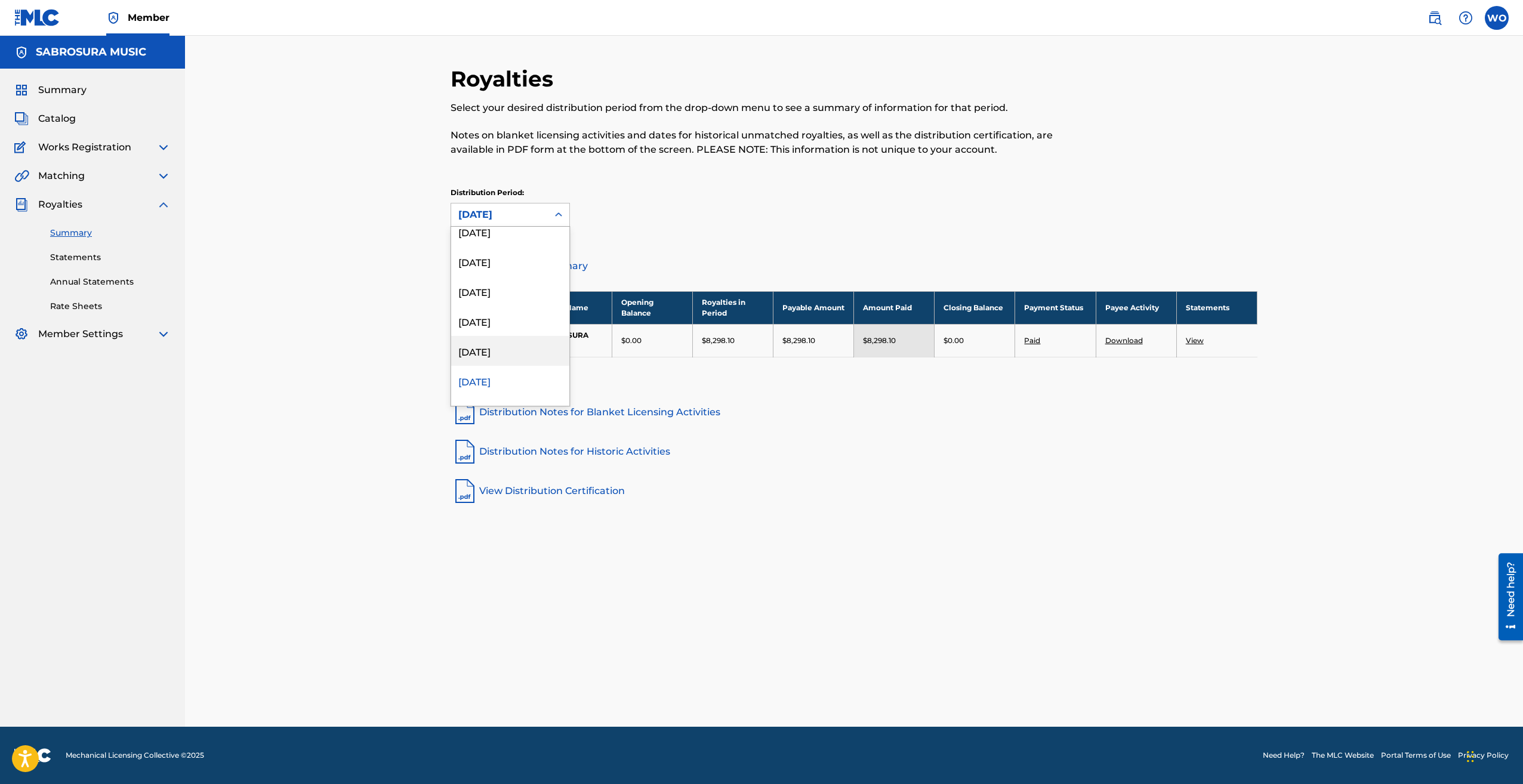
click at [498, 351] on div "[DATE]" at bounding box center [510, 351] width 118 height 30
click at [524, 220] on div "[DATE]" at bounding box center [500, 215] width 83 height 14
click at [501, 336] on div "[DATE]" at bounding box center [510, 334] width 118 height 30
click at [518, 226] on div "[DATE]" at bounding box center [500, 215] width 97 height 23
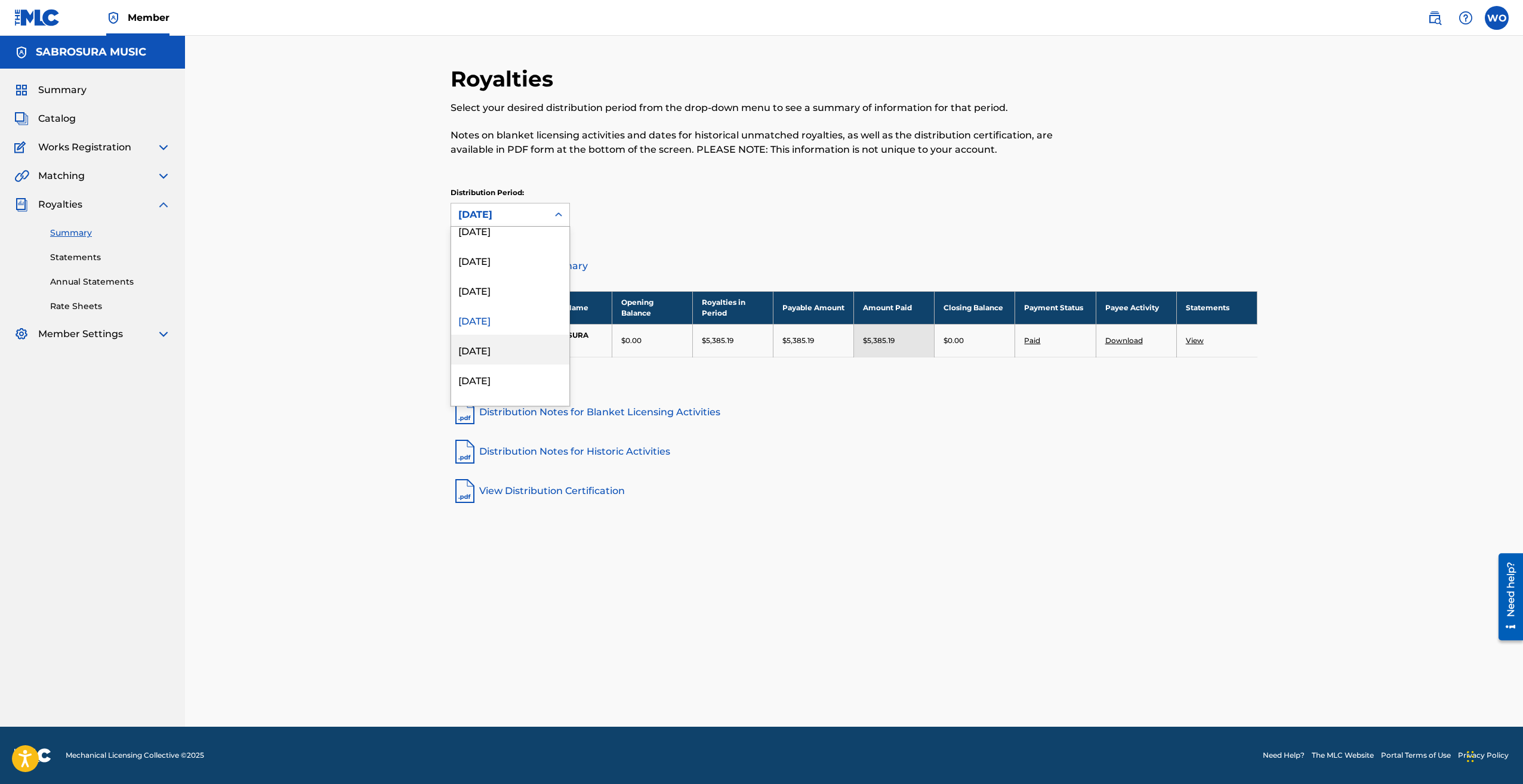
scroll to position [794, 0]
click at [502, 342] on div "[DATE]" at bounding box center [510, 342] width 118 height 30
click at [528, 223] on div "[DATE]" at bounding box center [500, 215] width 97 height 23
click at [511, 279] on div "[DATE]" at bounding box center [510, 275] width 118 height 30
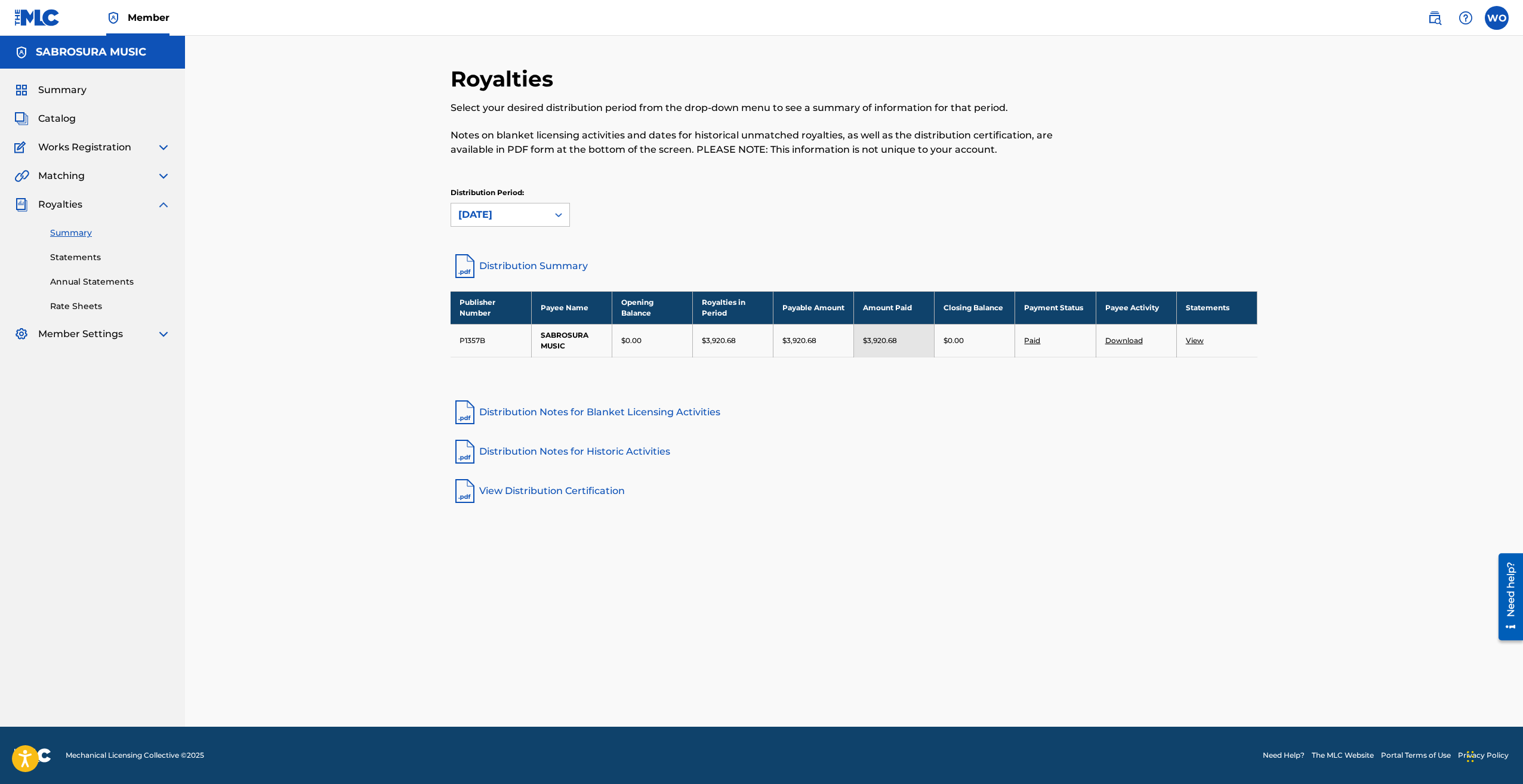
click at [513, 218] on div "[DATE]" at bounding box center [500, 215] width 83 height 14
click at [523, 328] on div "[DATE]" at bounding box center [510, 334] width 118 height 30
click at [528, 220] on div "[DATE]" at bounding box center [500, 215] width 83 height 14
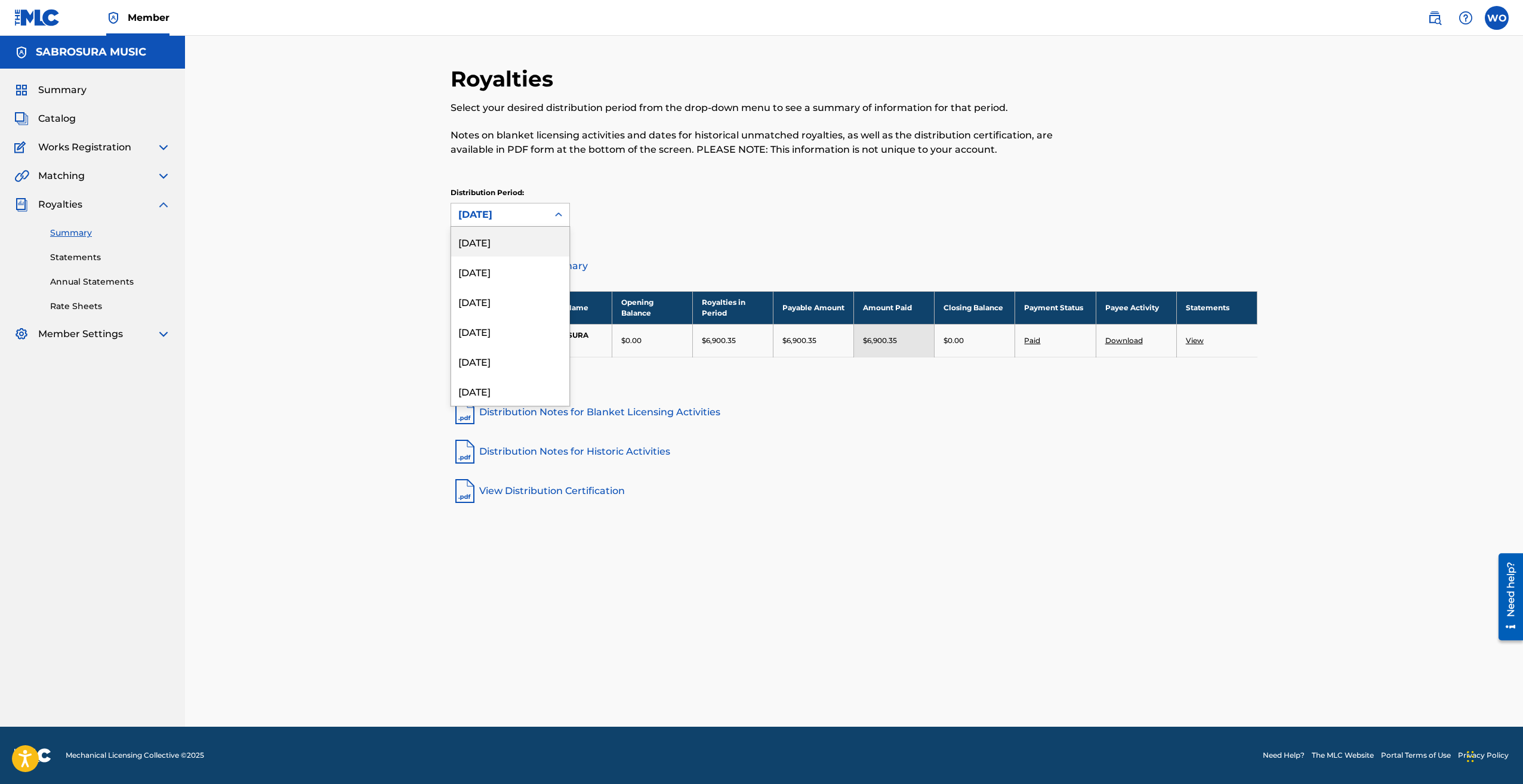
click at [505, 248] on div "[DATE]" at bounding box center [510, 242] width 118 height 30
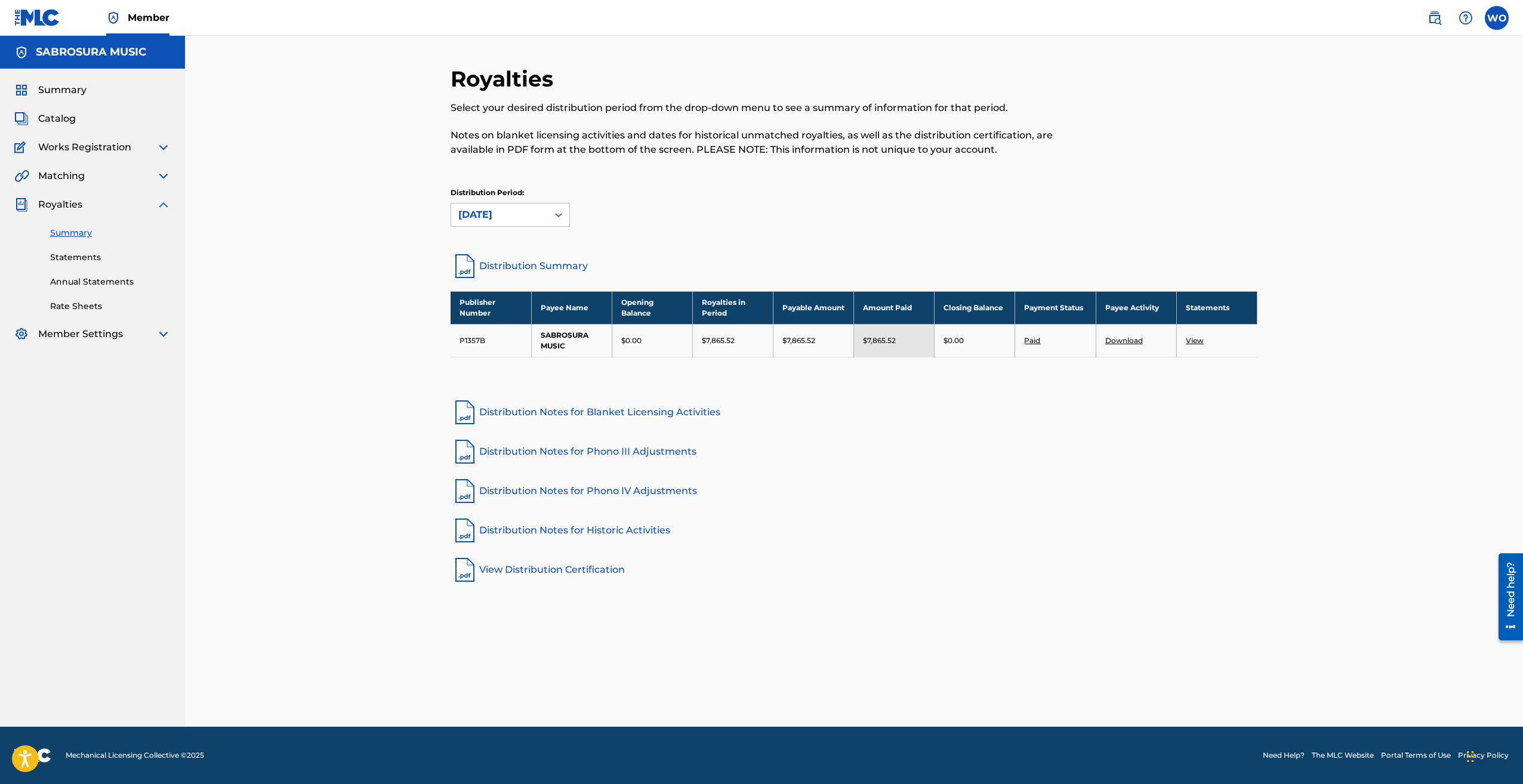
click at [85, 312] on link "Rate Sheets" at bounding box center [110, 306] width 120 height 13
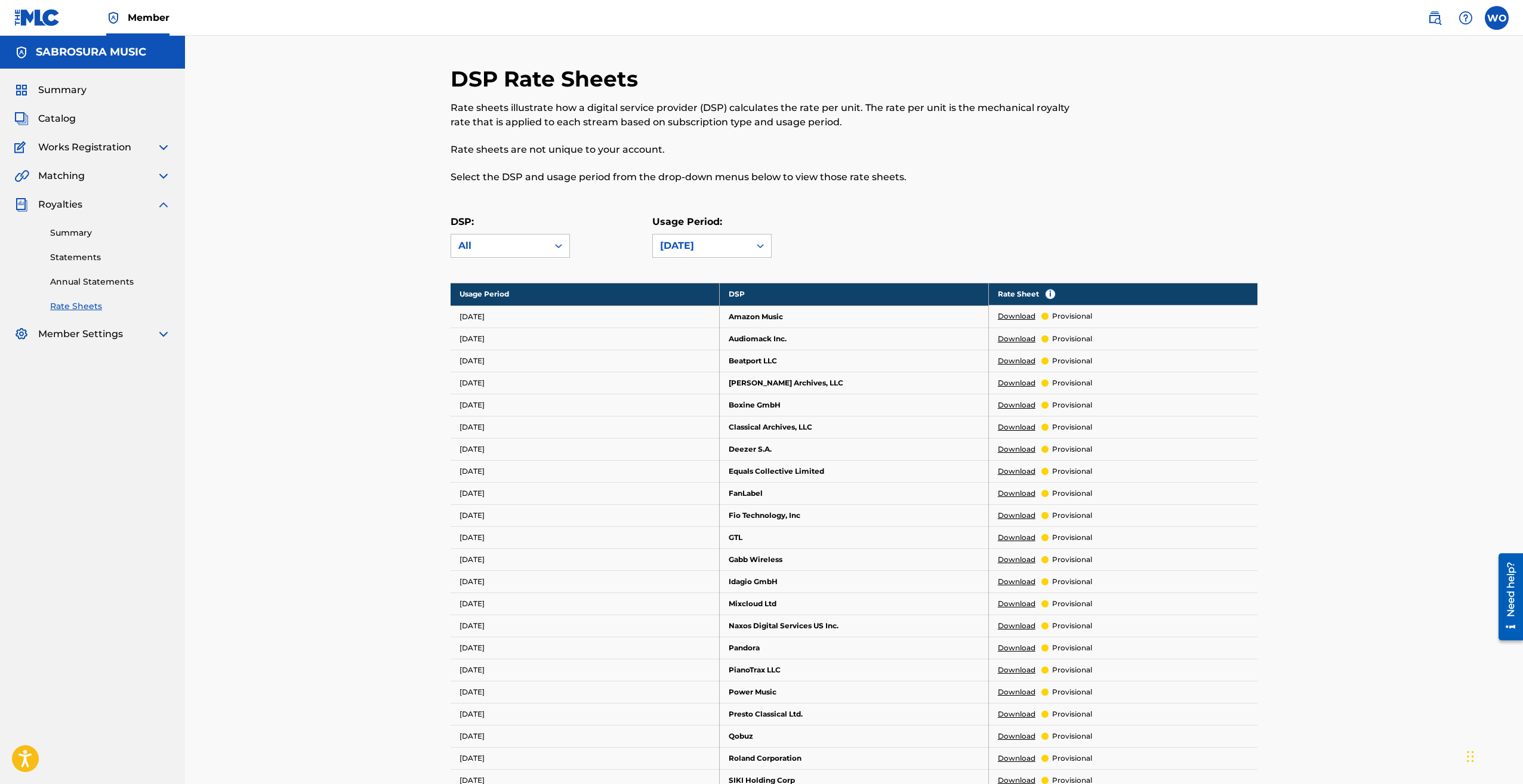
click at [58, 176] on span "Matching" at bounding box center [62, 176] width 47 height 14
click at [160, 173] on img at bounding box center [163, 176] width 14 height 14
click at [166, 150] on img at bounding box center [163, 147] width 14 height 14
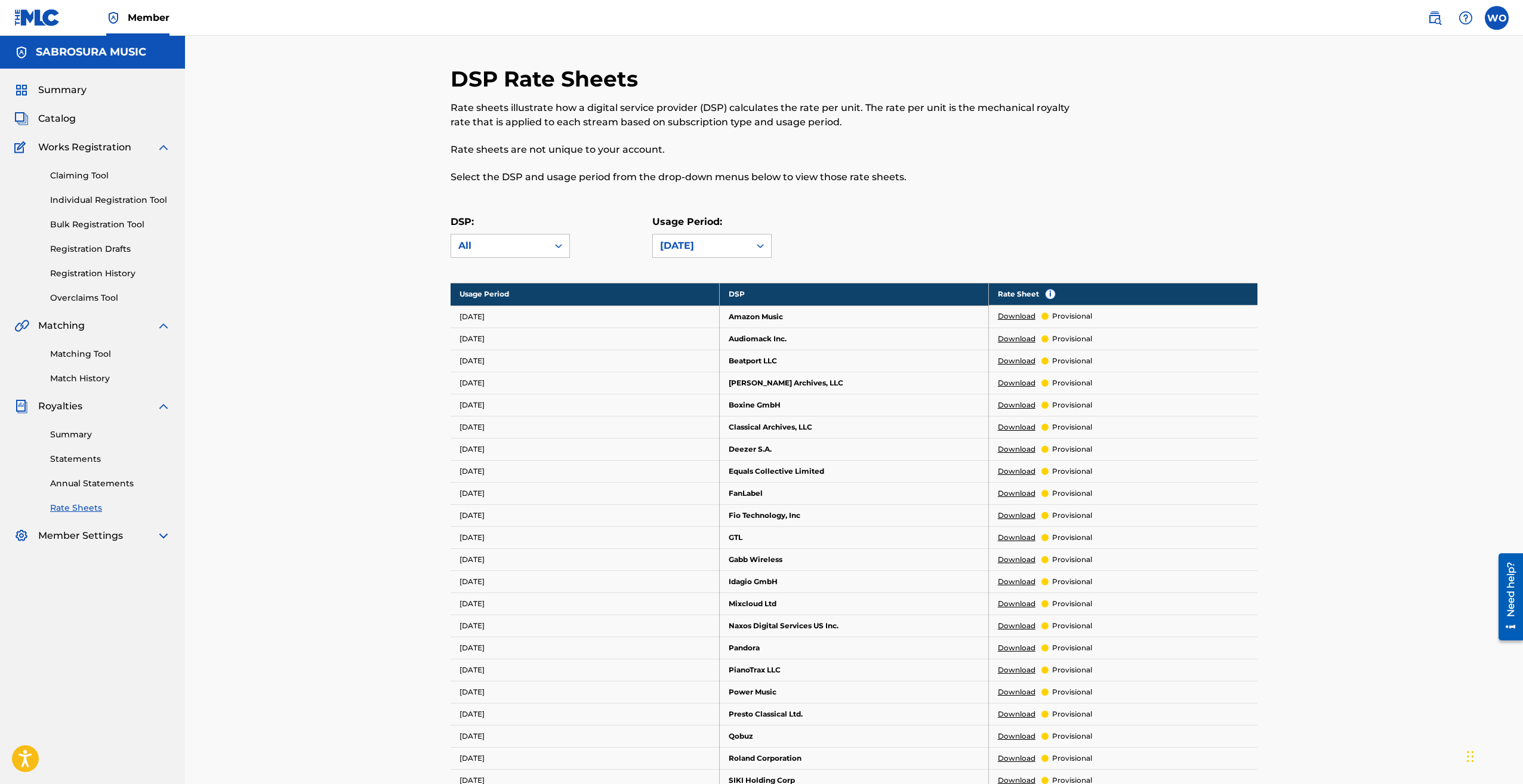
click at [104, 179] on link "Claiming Tool" at bounding box center [110, 175] width 120 height 13
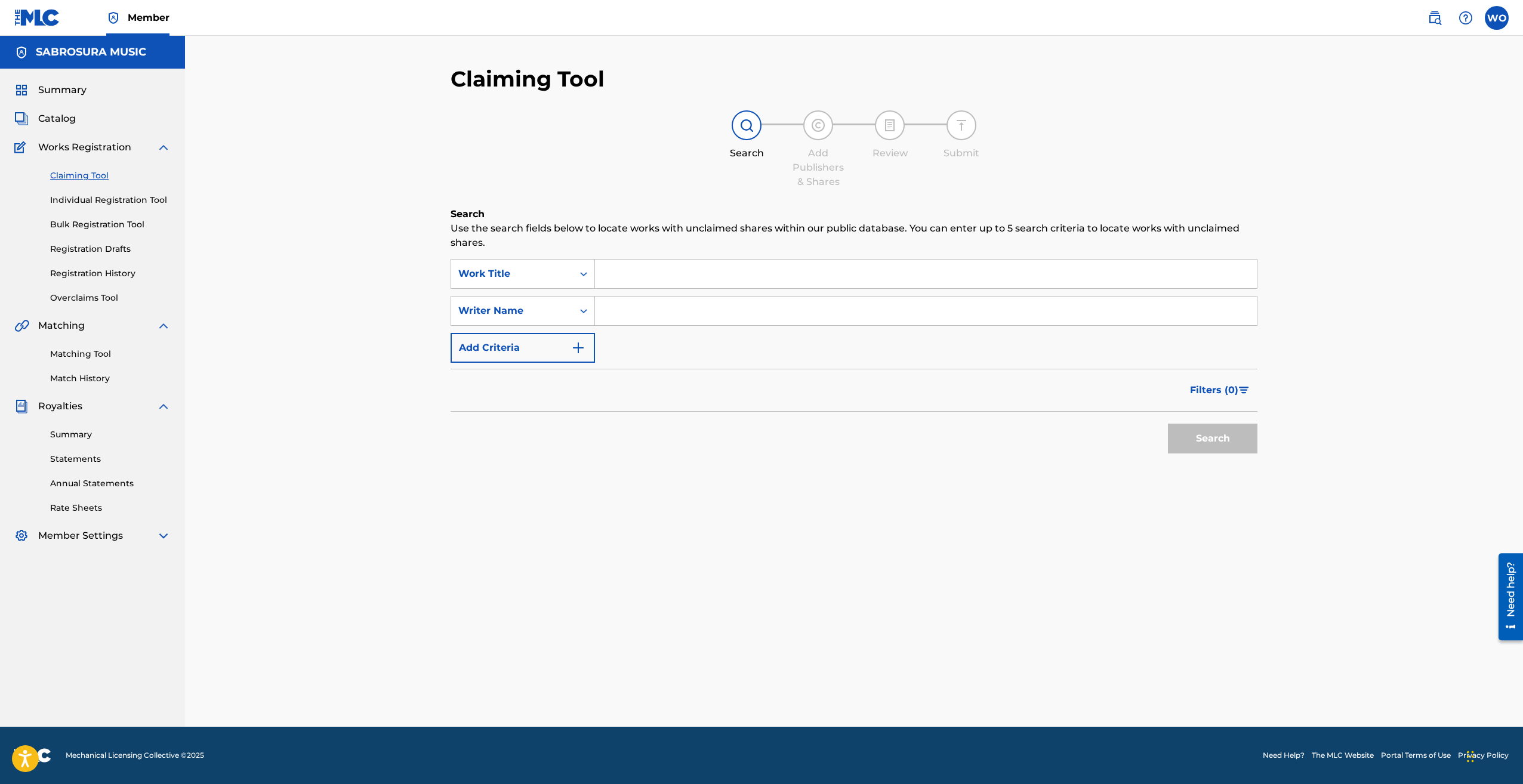
click at [59, 125] on span "Catalog" at bounding box center [57, 118] width 38 height 14
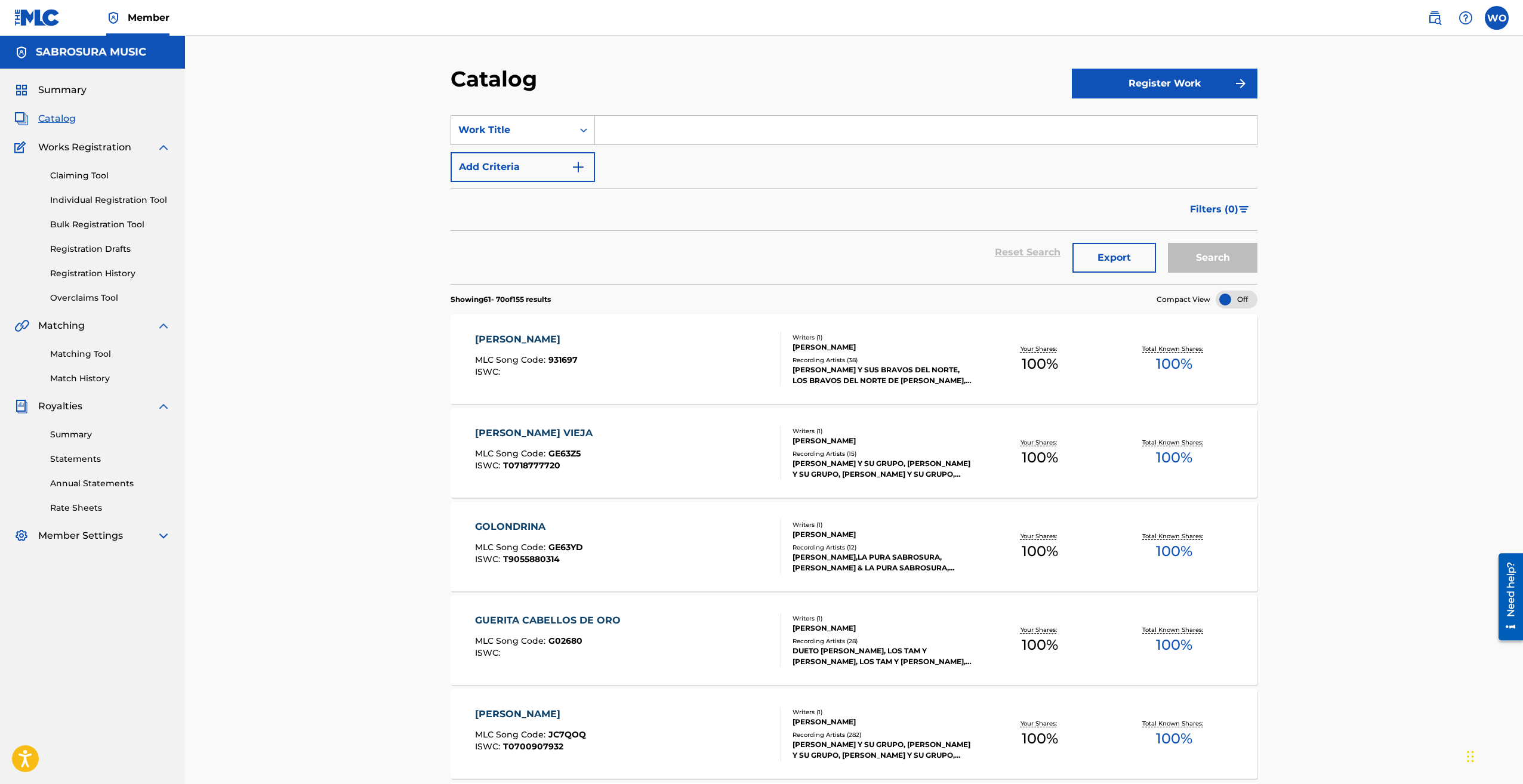
click at [715, 128] on input "Search Form" at bounding box center [926, 130] width 662 height 29
type input "[PERSON_NAME] de [PERSON_NAME]"
click at [1168, 243] on button "Search" at bounding box center [1213, 258] width 90 height 30
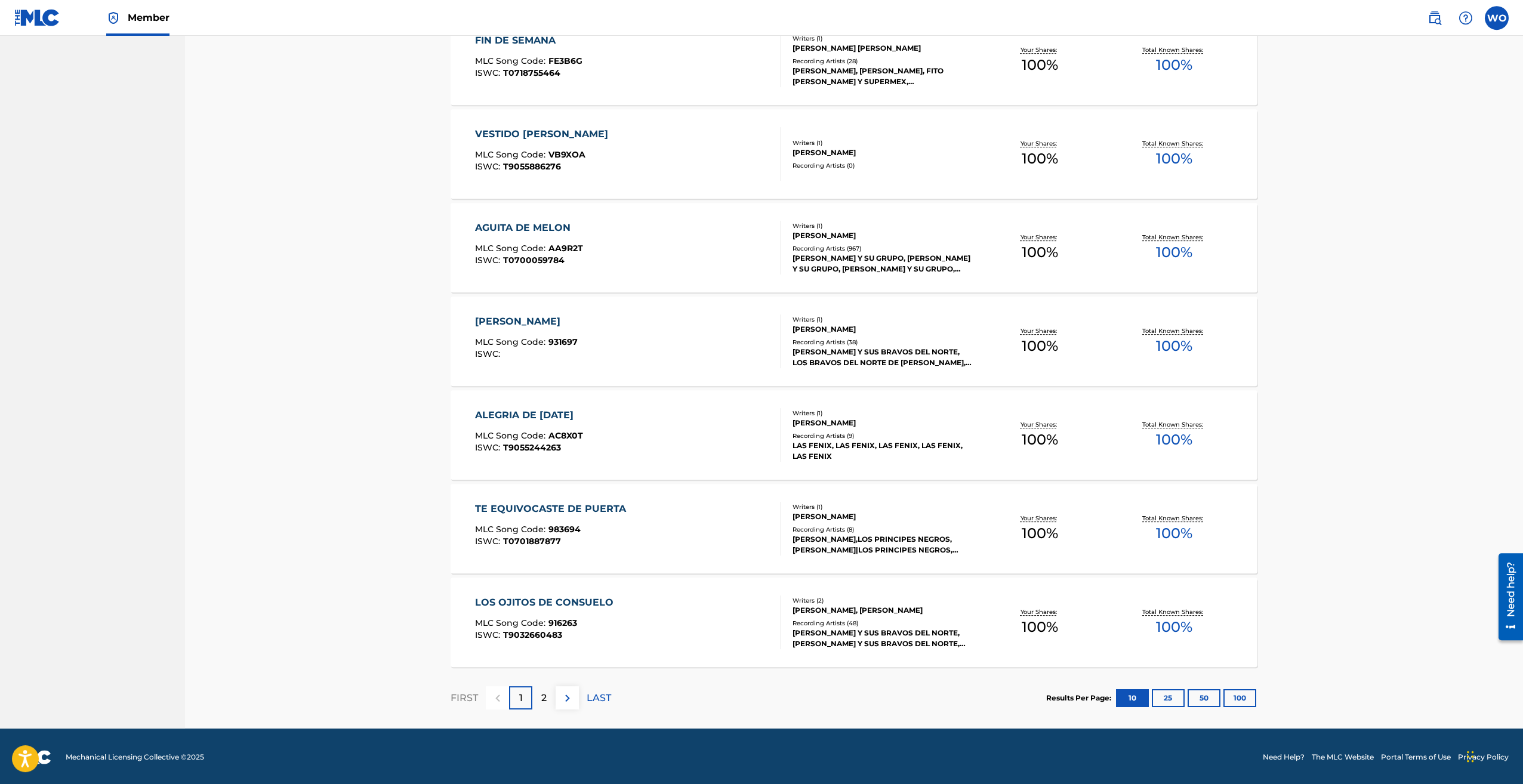
scroll to position [582, 0]
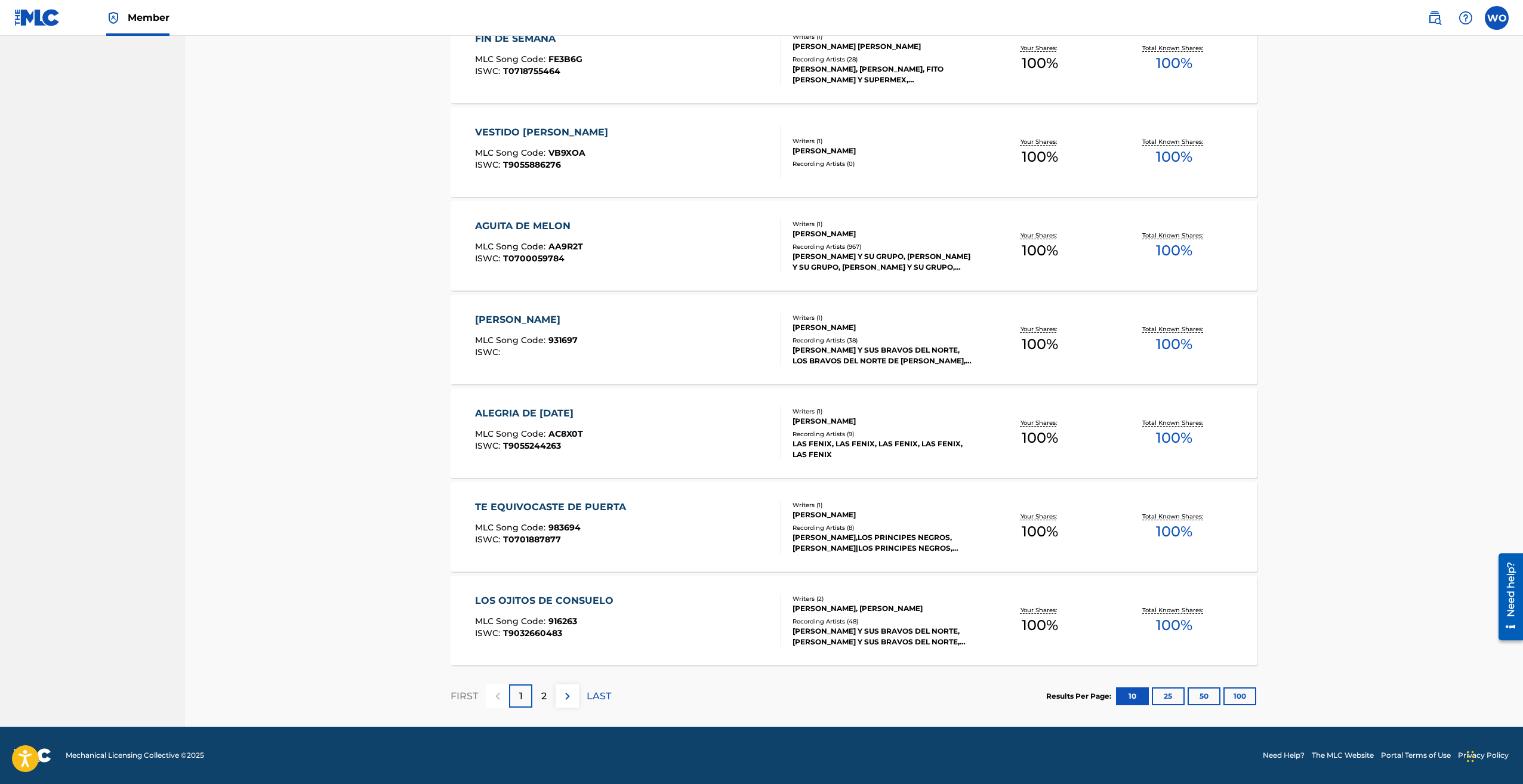
click at [539, 697] on div "2" at bounding box center [544, 696] width 23 height 23
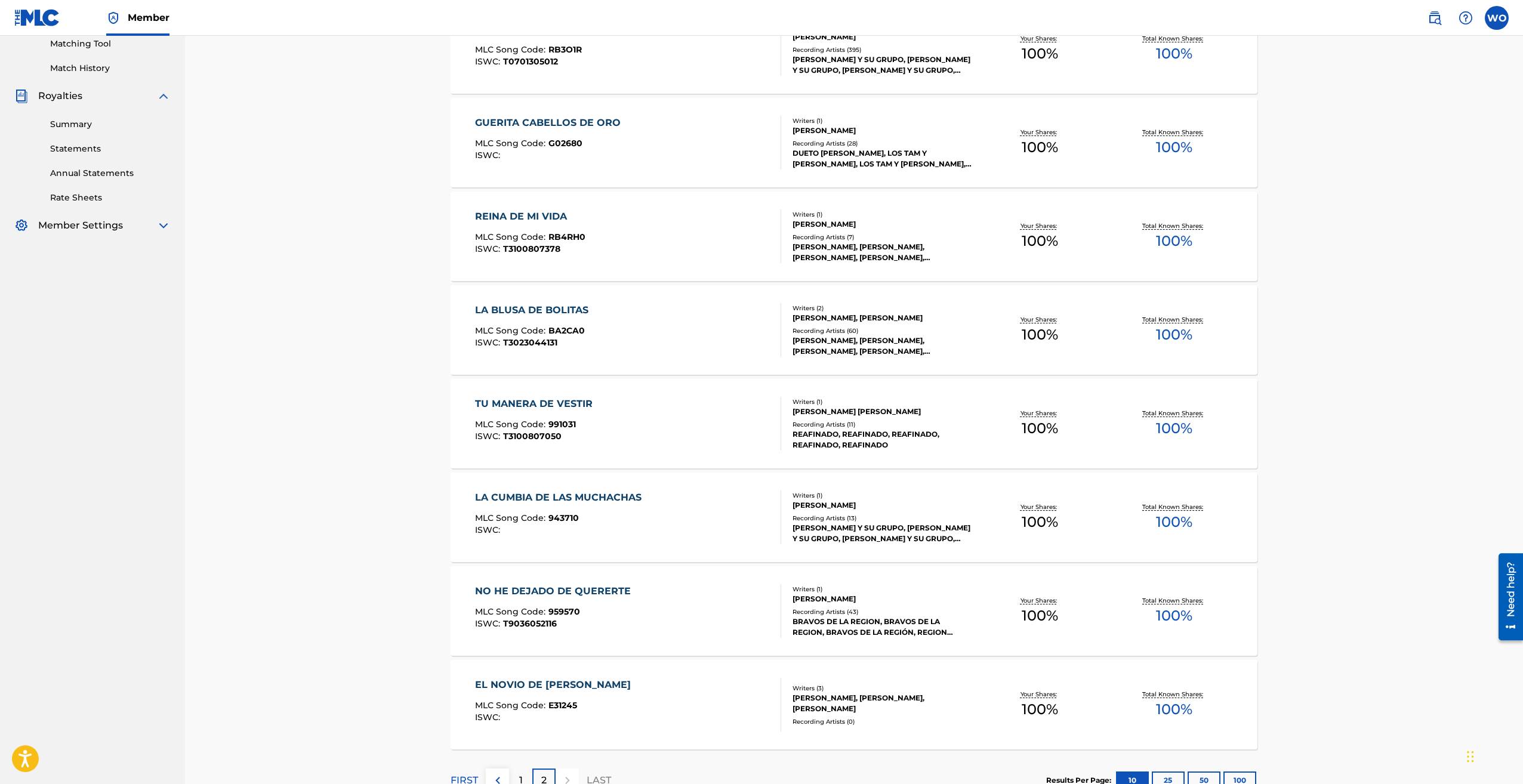
scroll to position [0, 0]
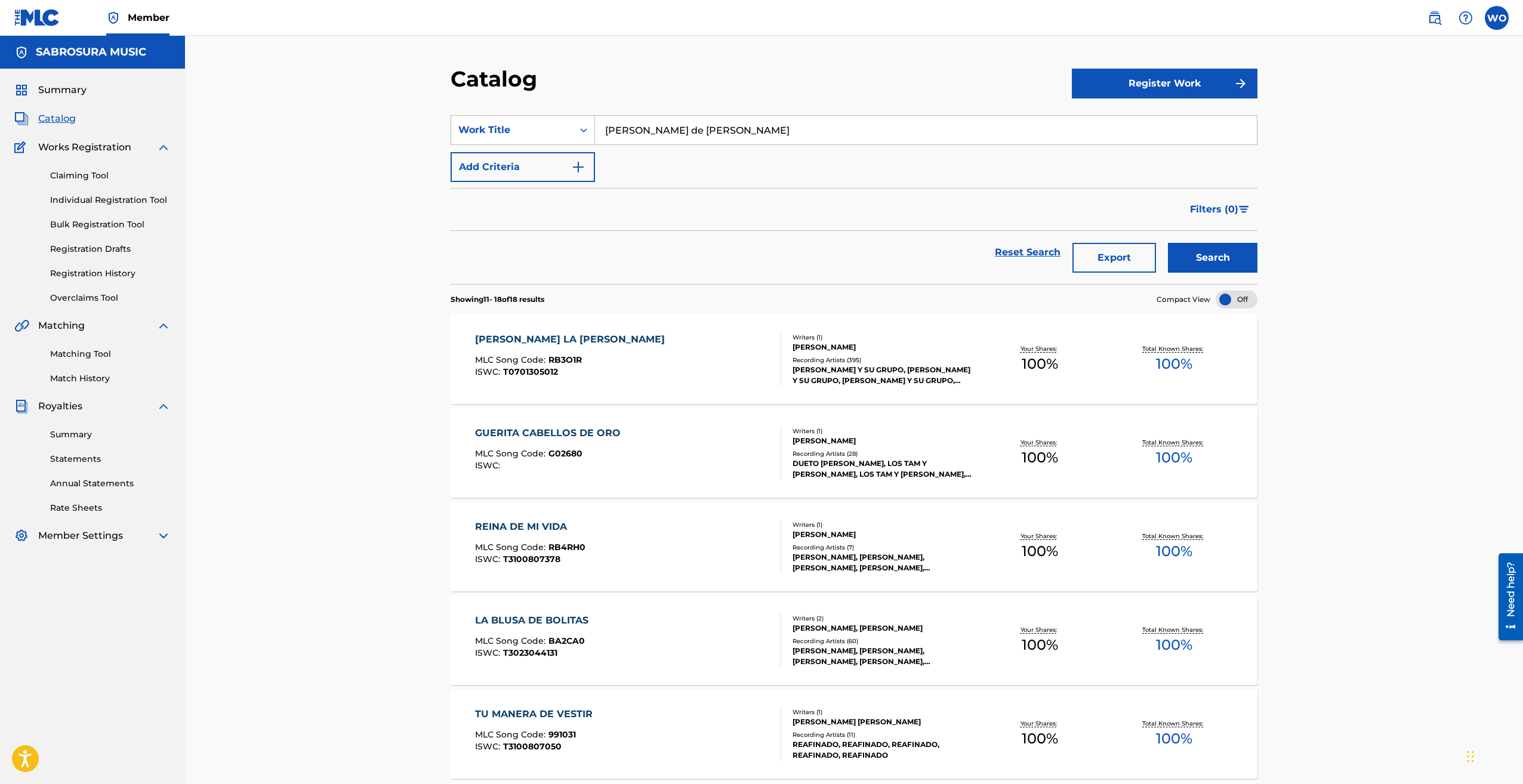
click at [78, 330] on span "Matching" at bounding box center [62, 326] width 47 height 14
click at [80, 227] on link "Bulk Registration Tool" at bounding box center [110, 224] width 120 height 13
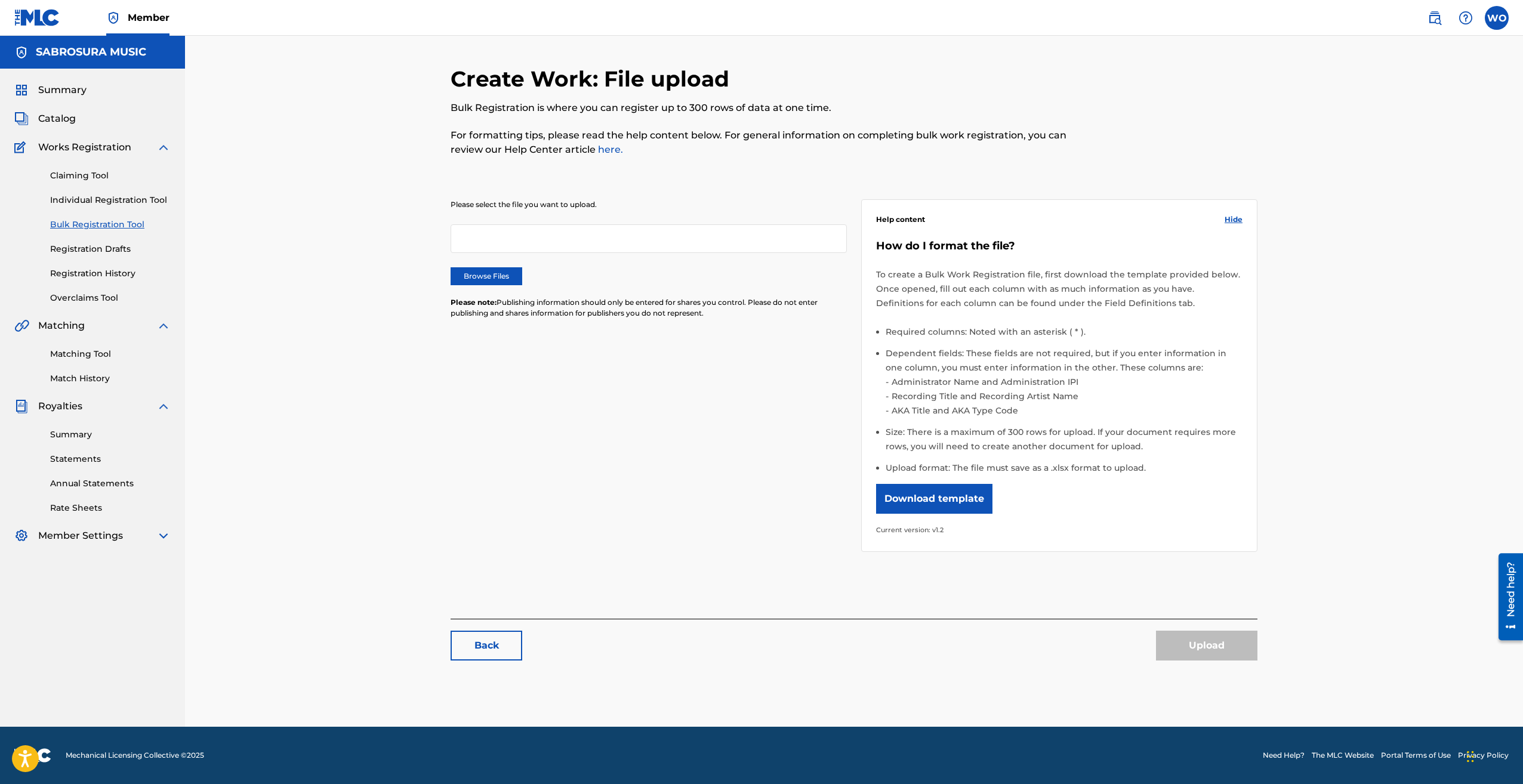
click at [80, 204] on link "Individual Registration Tool" at bounding box center [110, 200] width 120 height 13
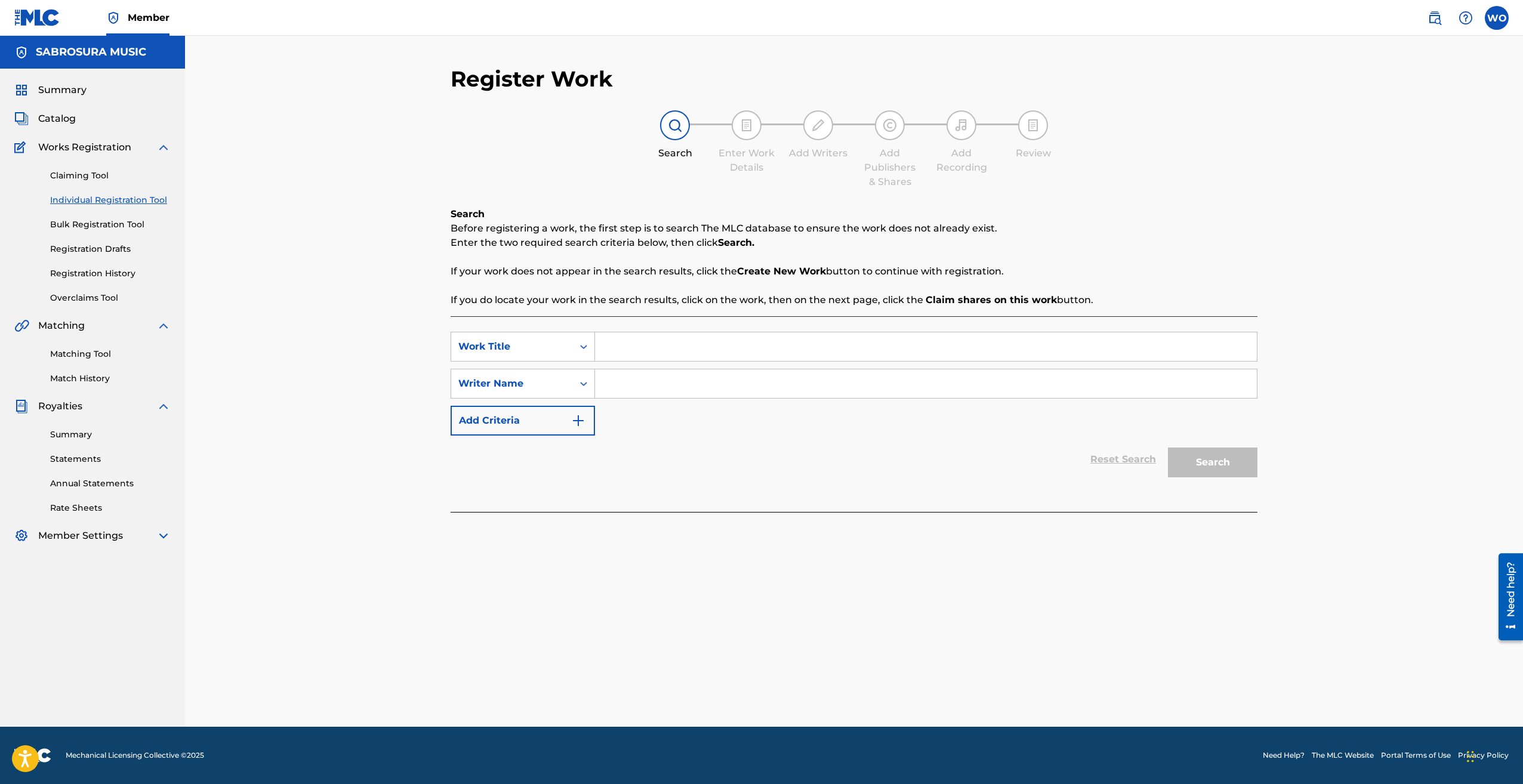
click at [80, 177] on link "Claiming Tool" at bounding box center [110, 175] width 120 height 13
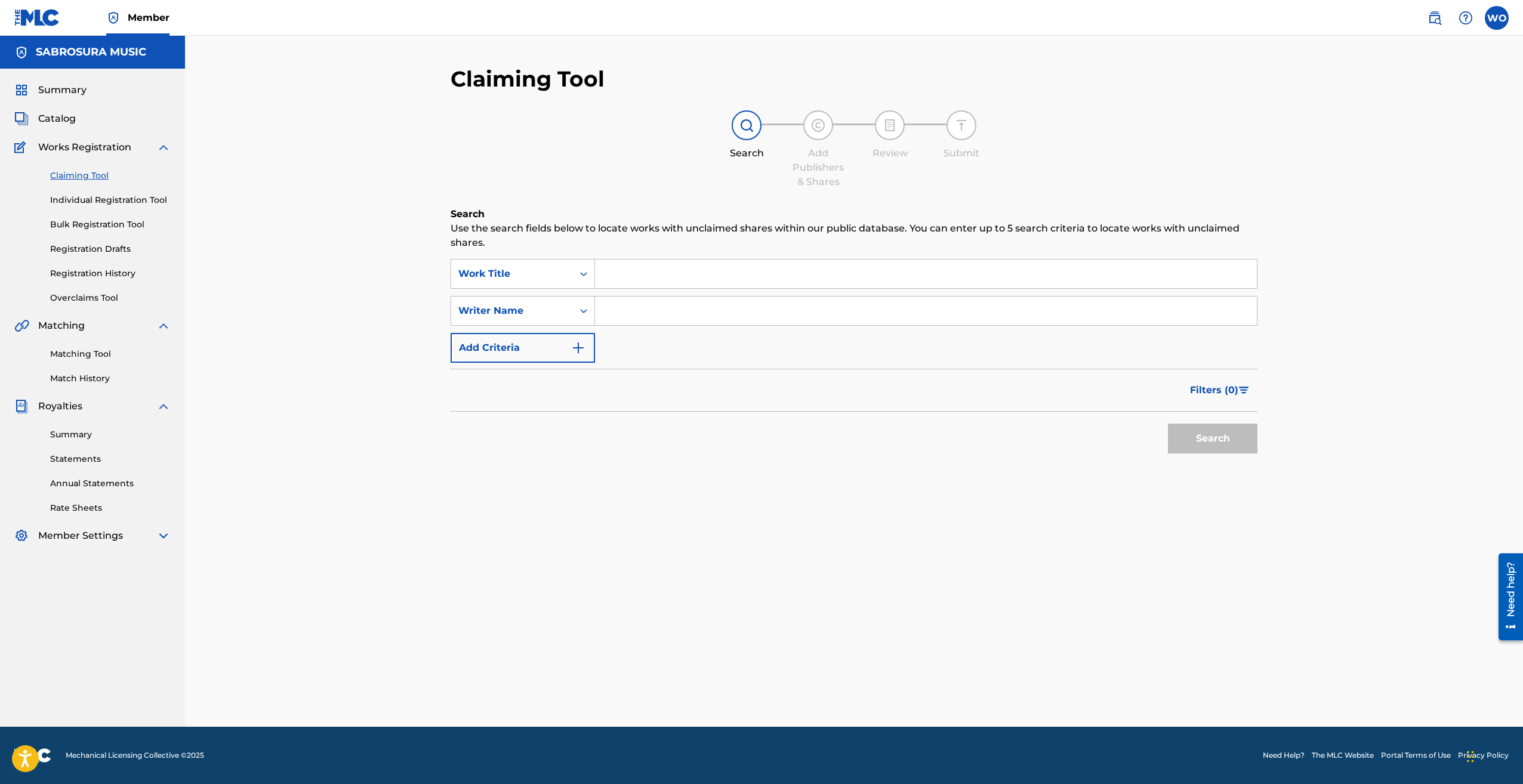
click at [162, 148] on img at bounding box center [163, 147] width 14 height 14
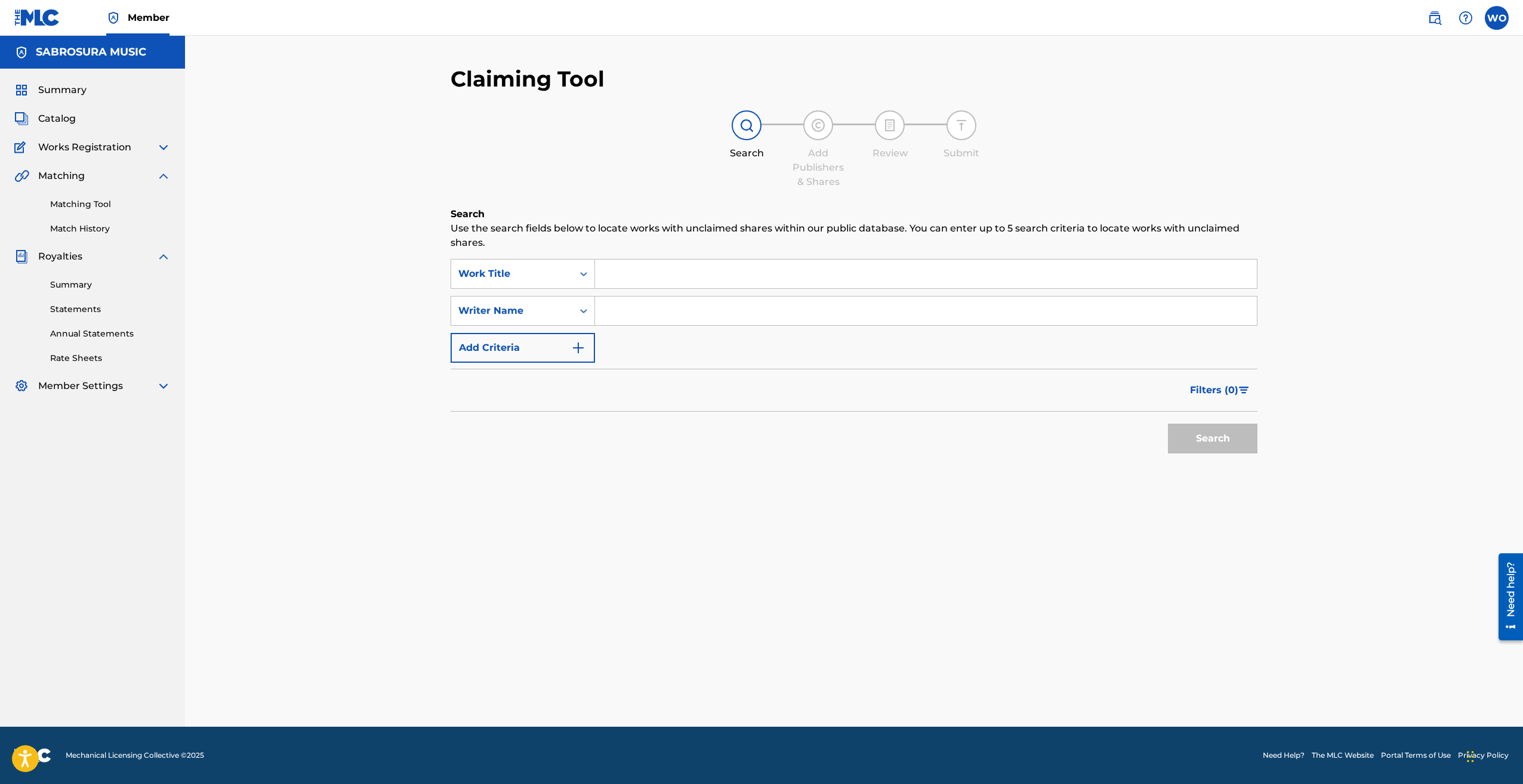
click at [162, 176] on img at bounding box center [163, 176] width 14 height 14
click at [76, 284] on link "Annual Statements" at bounding box center [110, 282] width 120 height 13
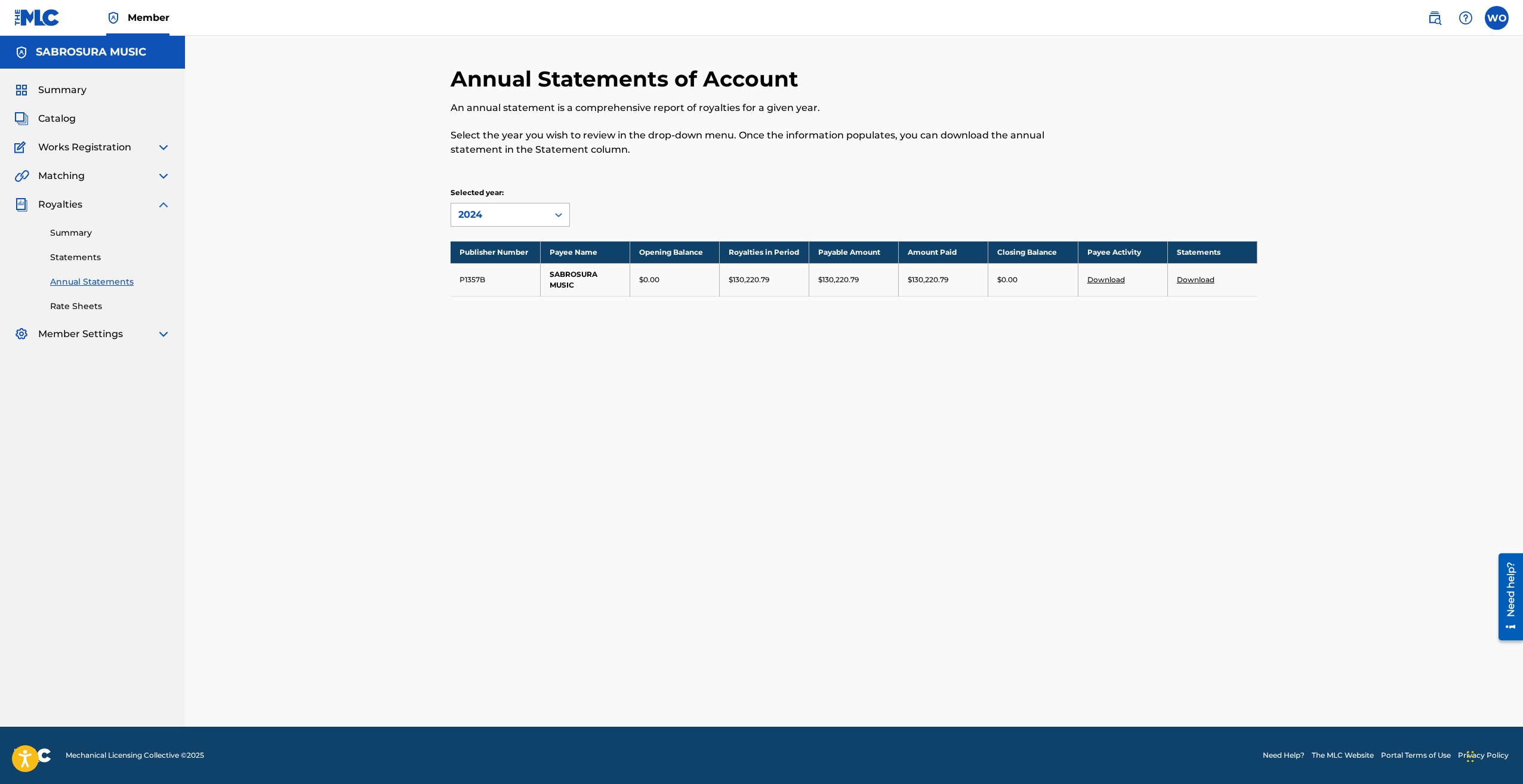
click at [538, 224] on div "2024" at bounding box center [500, 215] width 97 height 23
click at [540, 274] on div "2023" at bounding box center [510, 272] width 118 height 30
click at [519, 217] on div "2023" at bounding box center [500, 215] width 83 height 14
click at [505, 241] on div "2024" at bounding box center [510, 242] width 118 height 30
click at [503, 220] on div "2024" at bounding box center [500, 215] width 83 height 14
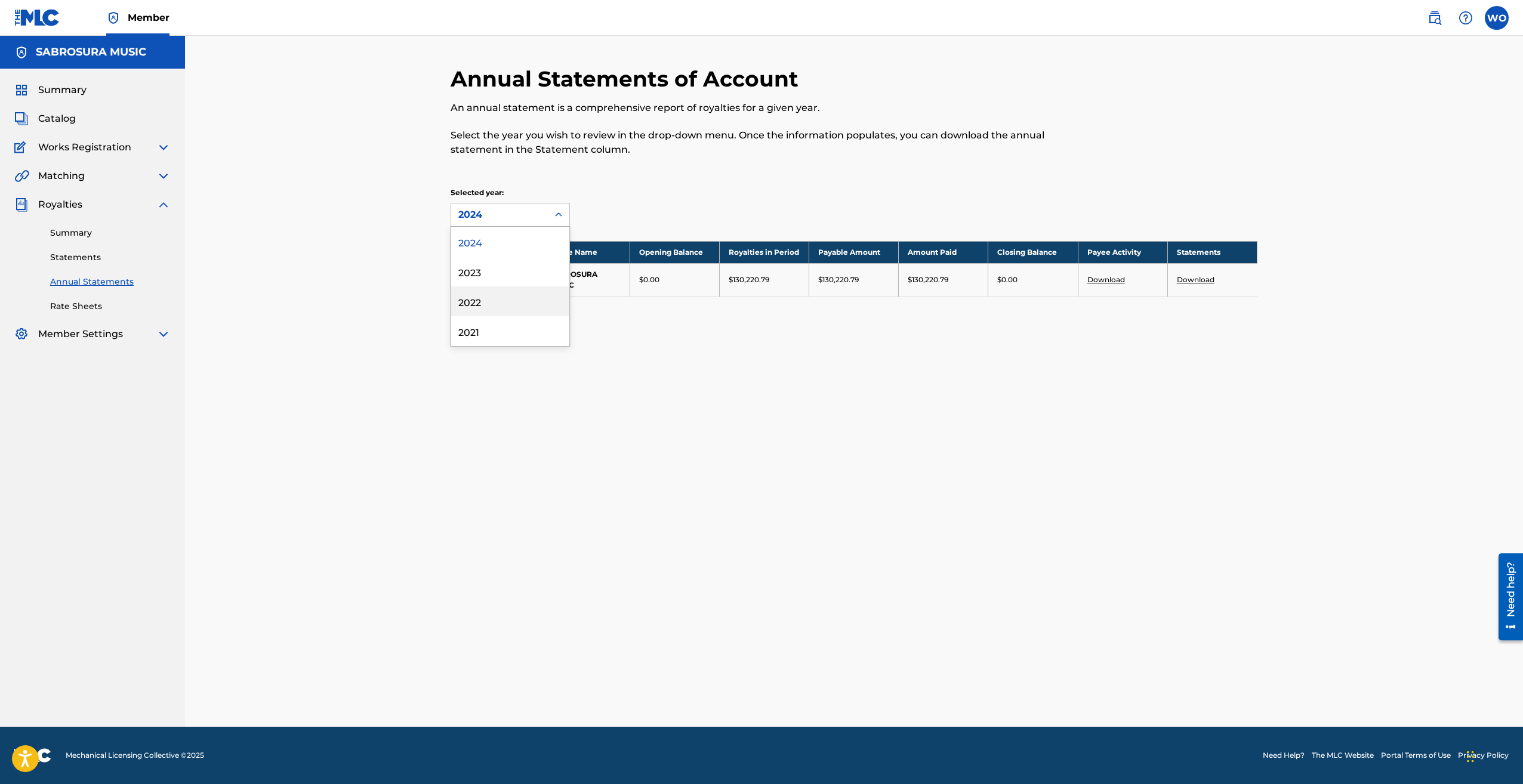
click at [494, 297] on div "2022" at bounding box center [510, 302] width 118 height 30
click at [500, 218] on div "2022" at bounding box center [500, 215] width 83 height 14
click at [495, 329] on div "2021" at bounding box center [510, 331] width 118 height 30
click at [512, 210] on div "2021" at bounding box center [500, 215] width 83 height 14
click at [503, 239] on div "2024" at bounding box center [510, 242] width 118 height 30
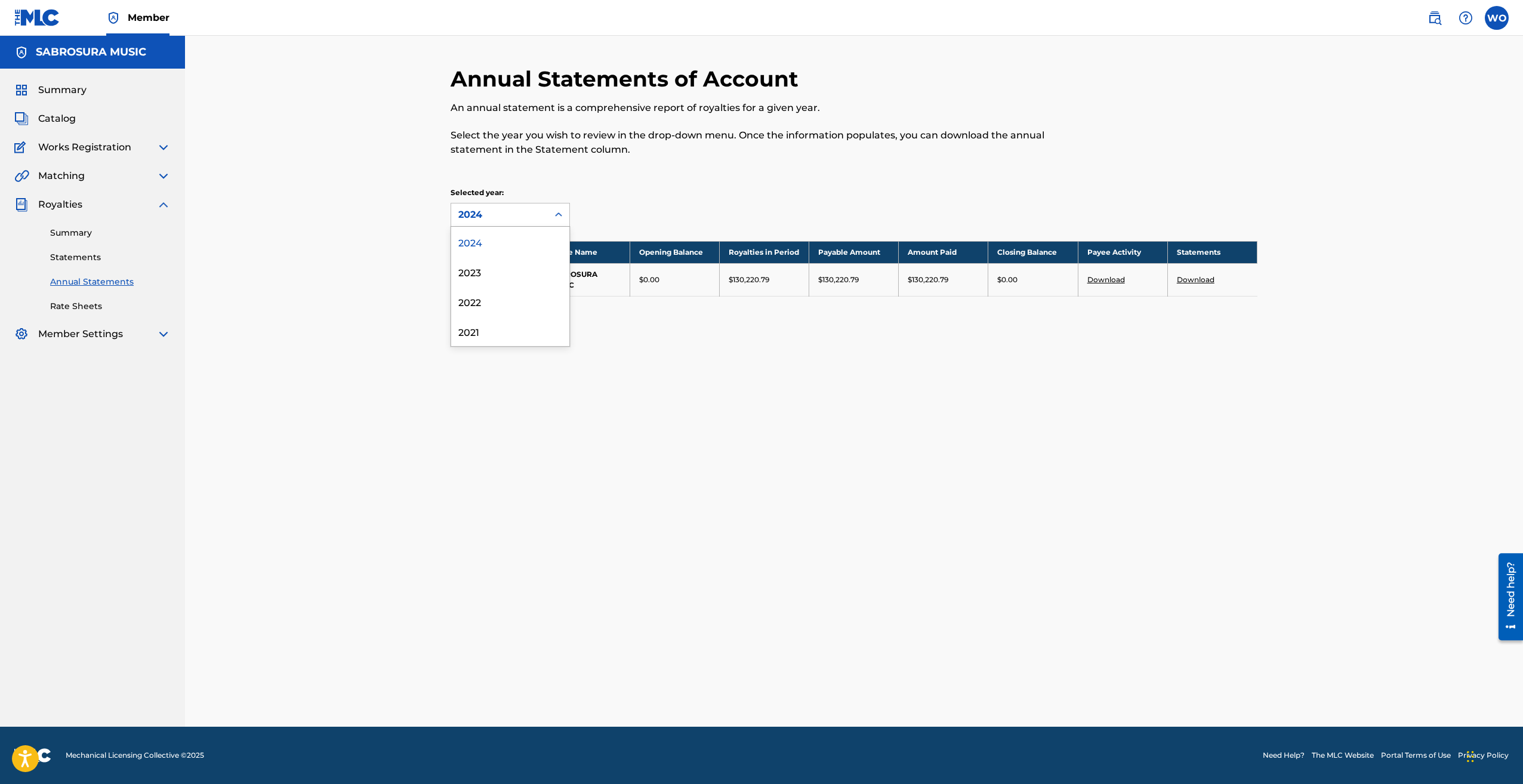
click at [497, 209] on div "2024" at bounding box center [500, 215] width 83 height 14
click at [386, 215] on div "Annual Statements of Account An annual statement is a comprehensive report of r…" at bounding box center [854, 381] width 1338 height 691
click at [490, 221] on div "2024" at bounding box center [500, 215] width 83 height 14
click at [477, 272] on div "2023" at bounding box center [510, 272] width 118 height 30
click at [69, 145] on span "Works Registration" at bounding box center [85, 147] width 93 height 14
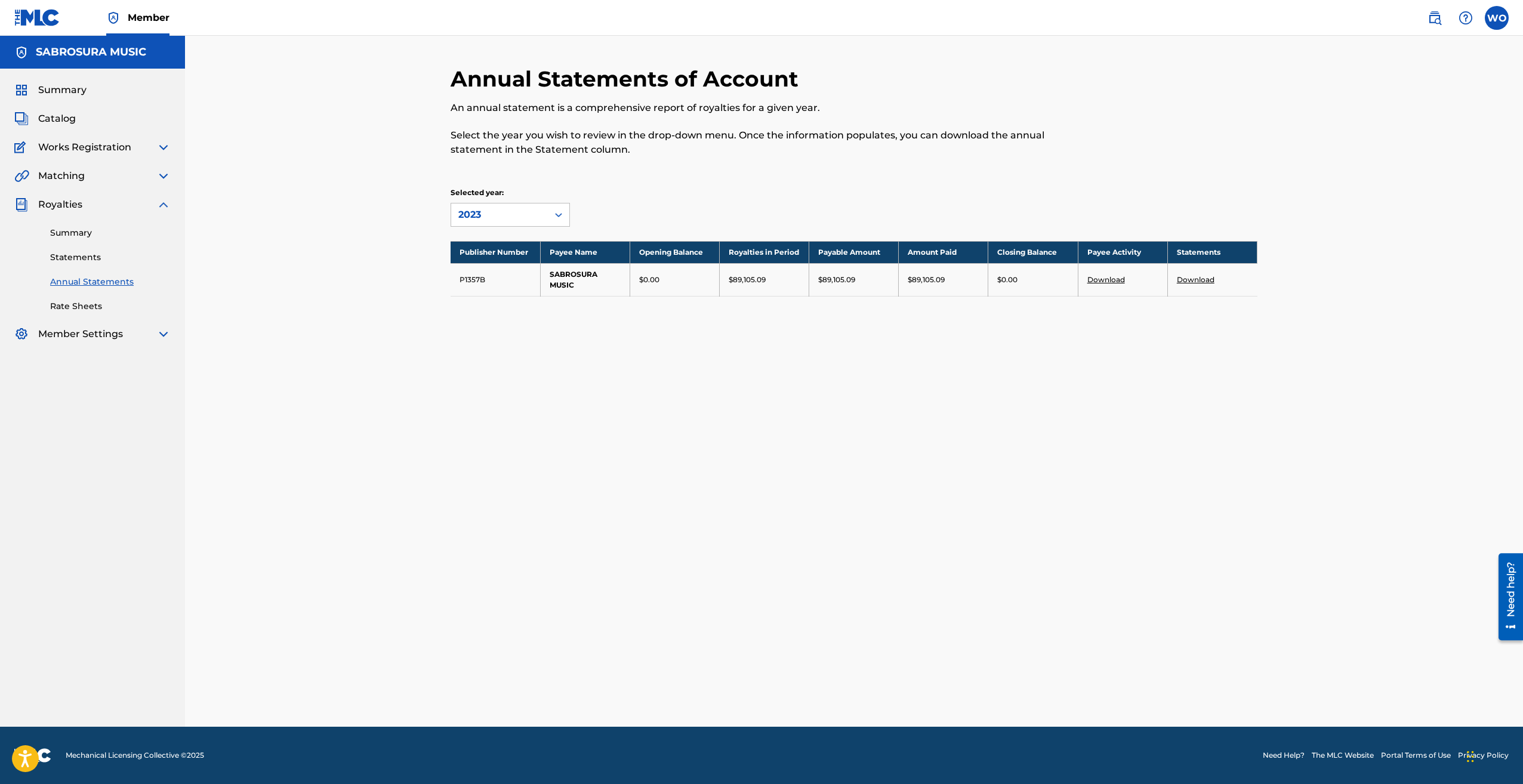
click at [177, 147] on div "Summary Catalog Works Registration Claiming Tool Individual Registration Tool B…" at bounding box center [92, 212] width 185 height 287
click at [156, 146] on div "Works Registration" at bounding box center [92, 147] width 156 height 14
click at [163, 147] on img at bounding box center [163, 147] width 14 height 14
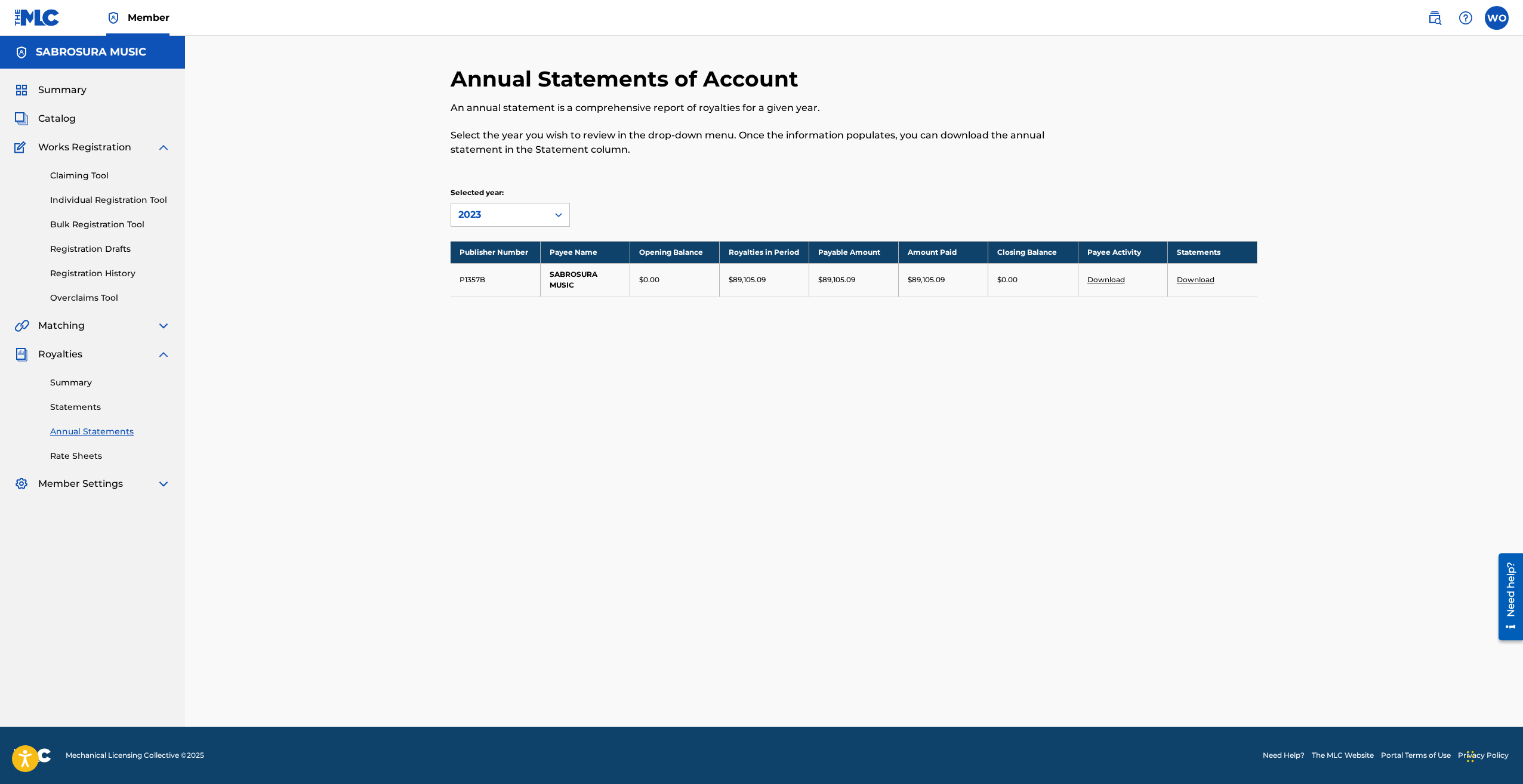
click at [163, 333] on div "Summary Catalog Works Registration Claiming Tool Individual Registration Tool B…" at bounding box center [92, 287] width 185 height 437
click at [163, 330] on img at bounding box center [163, 326] width 14 height 14
click at [99, 355] on link "Matching Tool" at bounding box center [110, 354] width 120 height 13
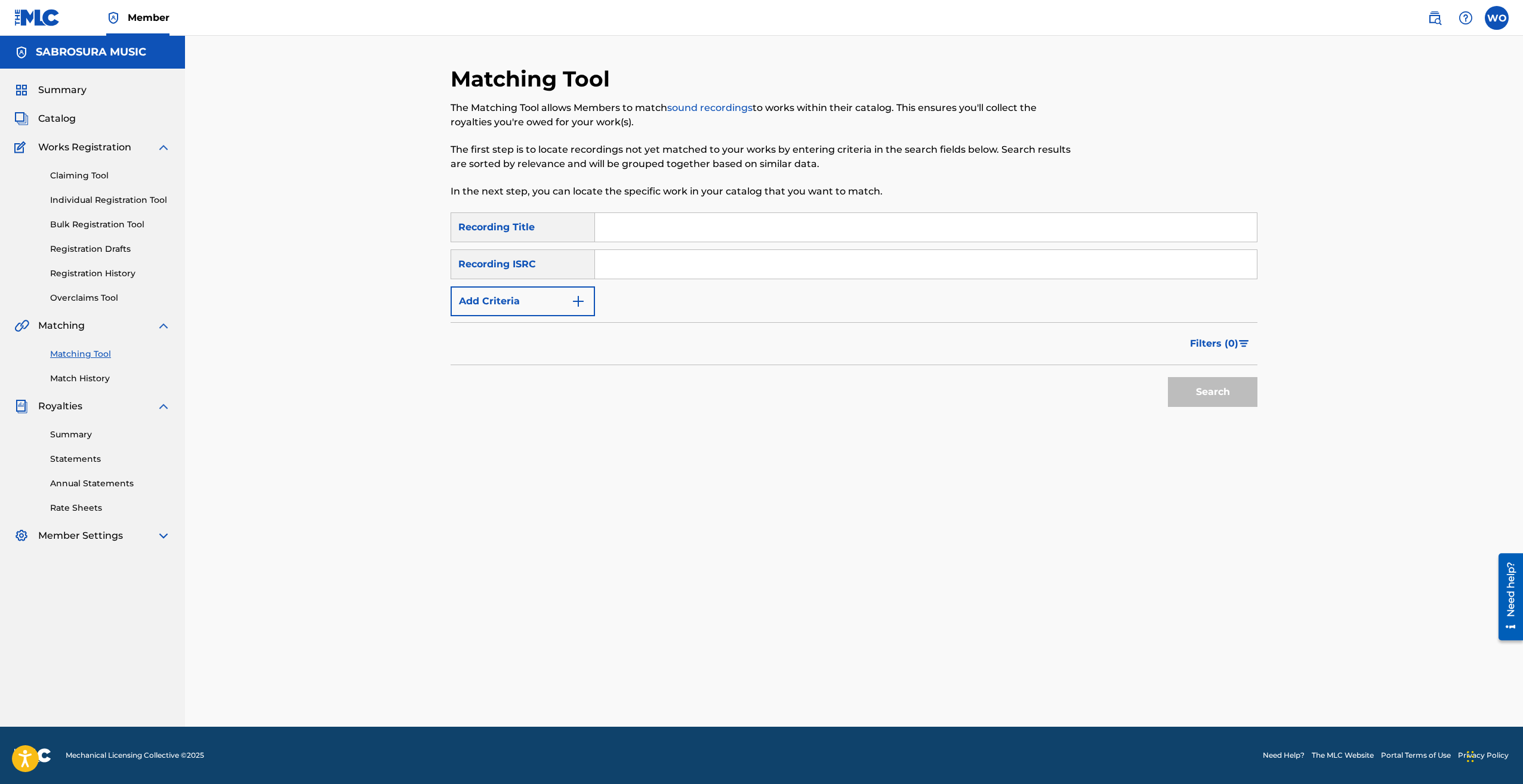
click at [160, 151] on img at bounding box center [163, 147] width 14 height 14
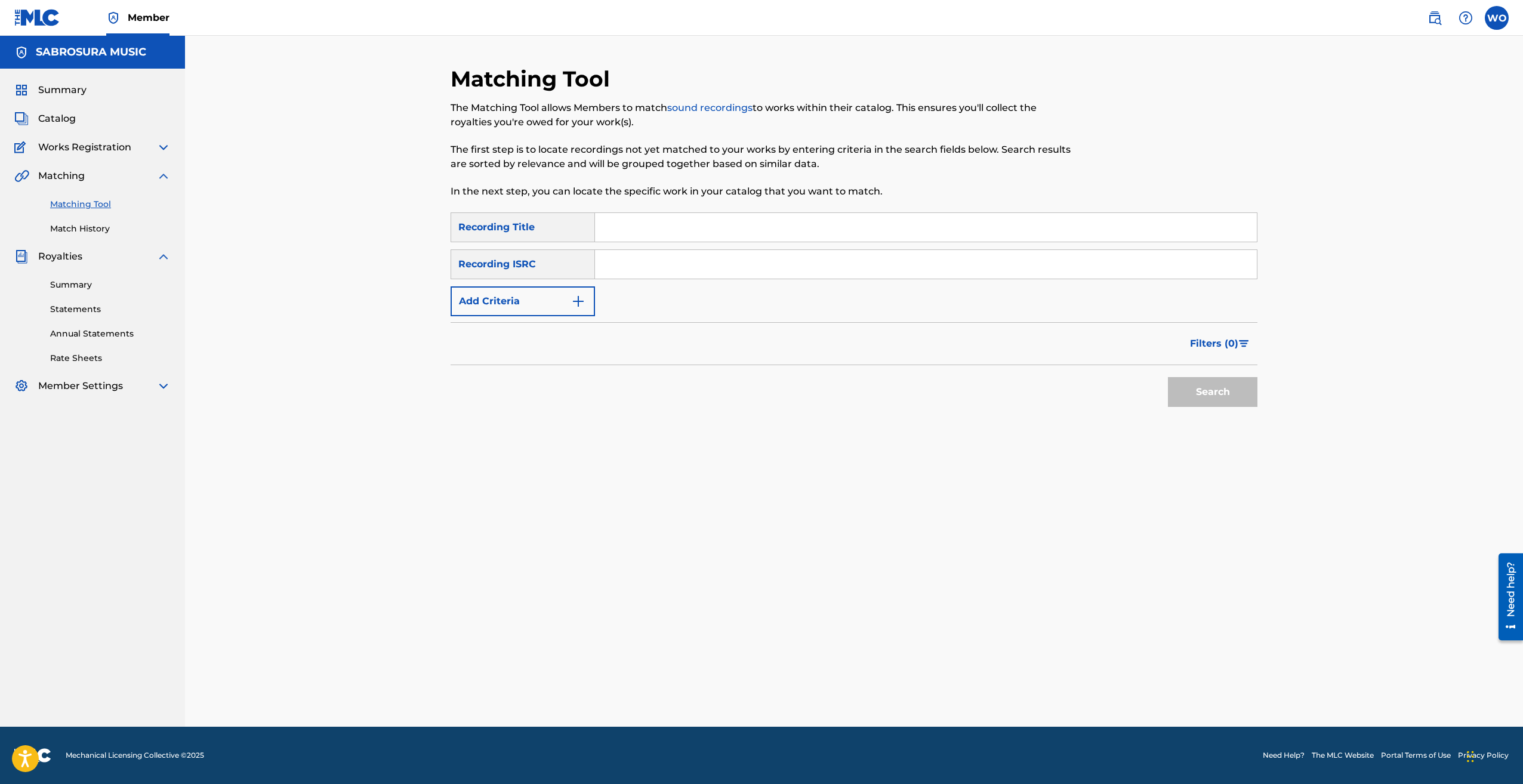
click at [106, 97] on div "Summary" at bounding box center [92, 90] width 156 height 14
click at [63, 87] on span "Summary" at bounding box center [62, 90] width 48 height 14
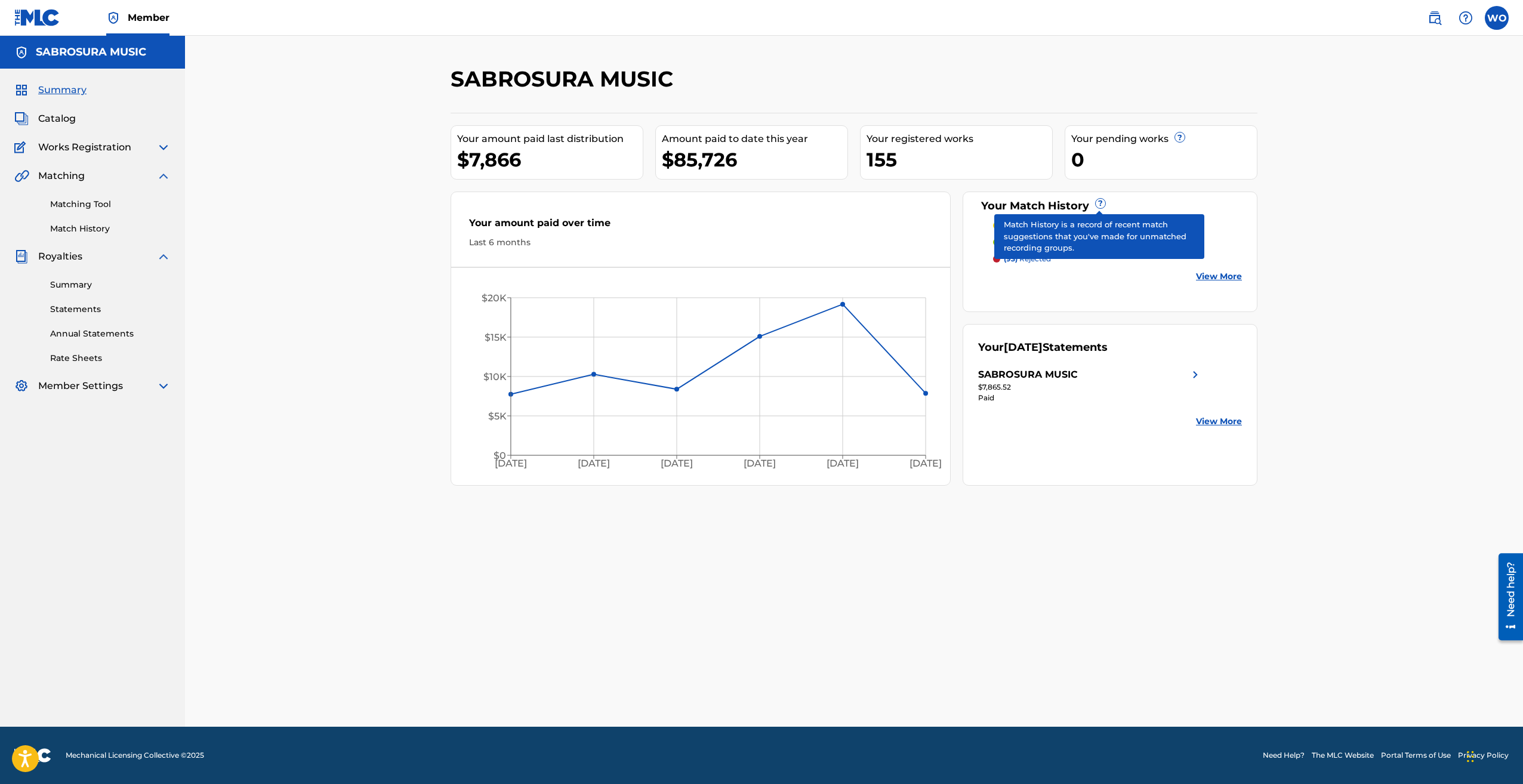
click at [1228, 281] on link "View More" at bounding box center [1219, 276] width 46 height 13
